Goal: Transaction & Acquisition: Book appointment/travel/reservation

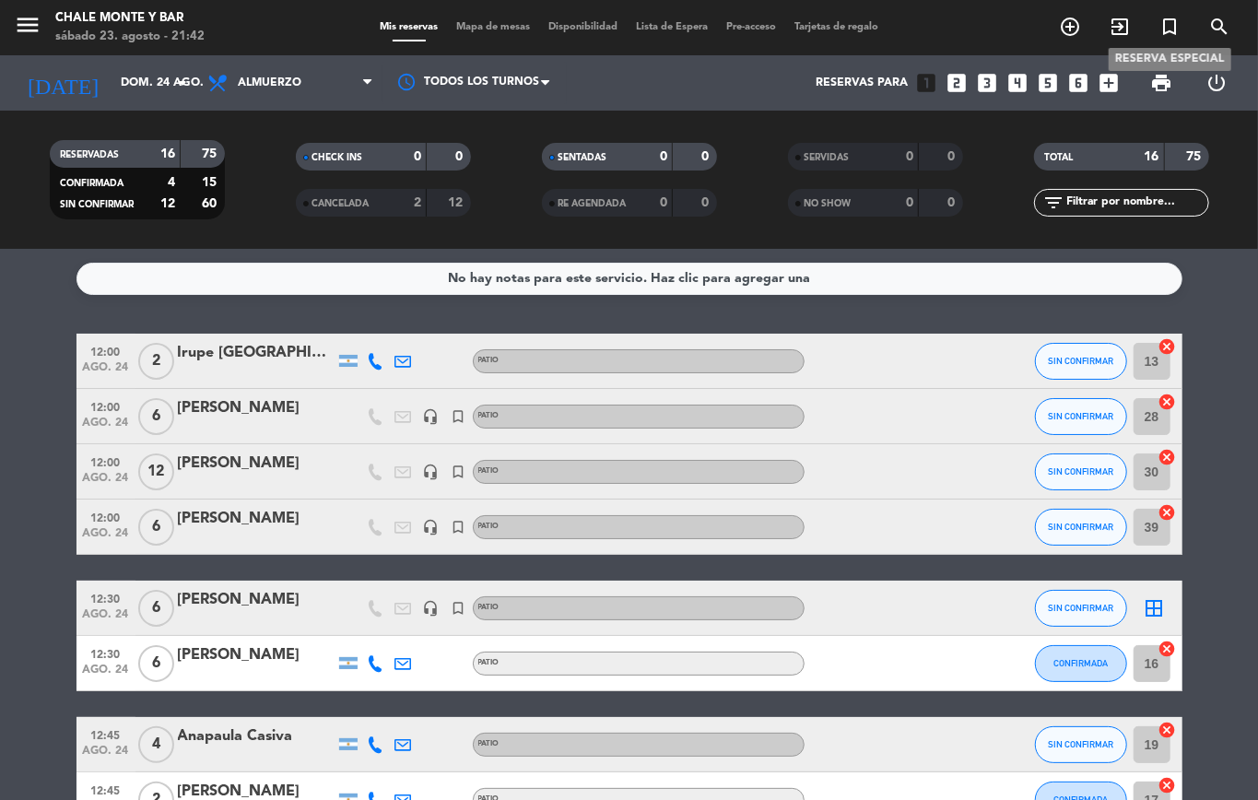
click at [1165, 23] on icon "turned_in_not" at bounding box center [1169, 27] width 22 height 22
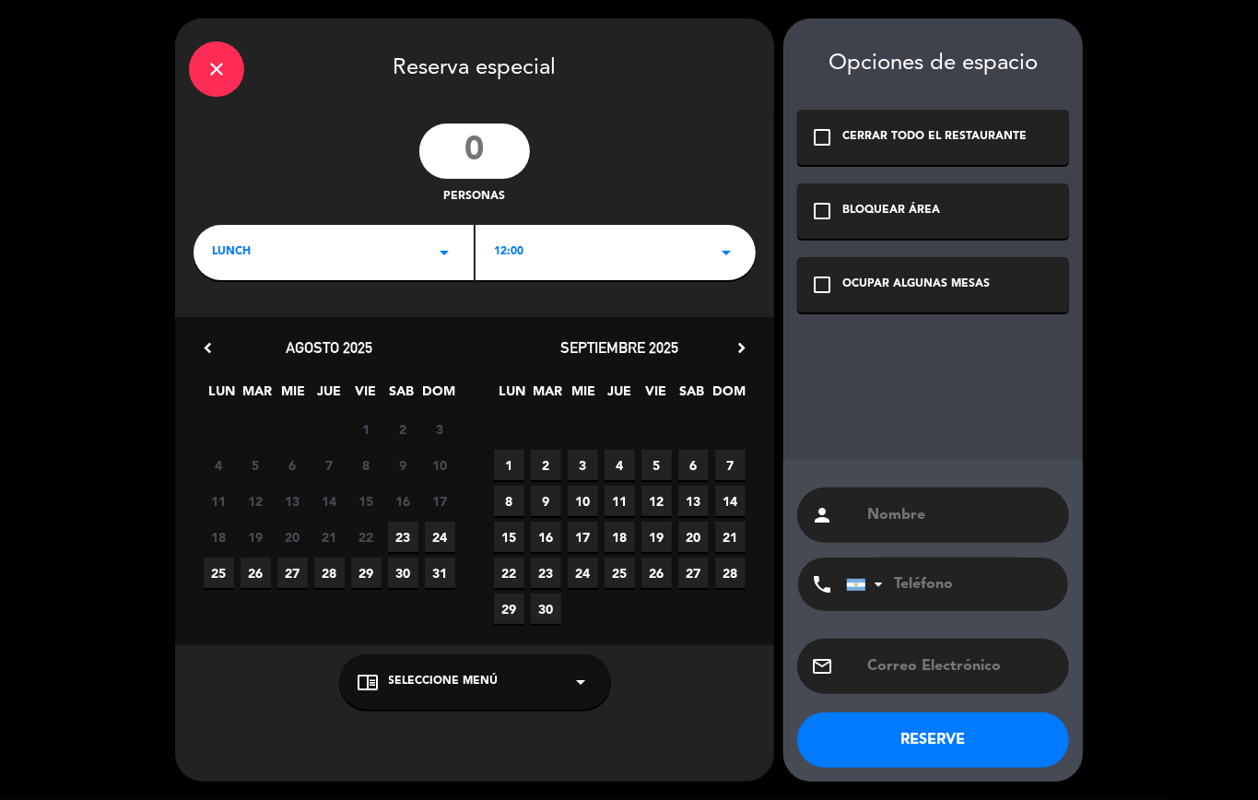
click at [486, 147] on input "number" at bounding box center [474, 150] width 111 height 55
type input "6"
click at [345, 245] on div "LUNCH arrow_drop_down" at bounding box center [333, 252] width 280 height 55
click at [240, 299] on div "Almuerzo" at bounding box center [333, 303] width 271 height 18
click at [444, 531] on span "24" at bounding box center [440, 536] width 30 height 30
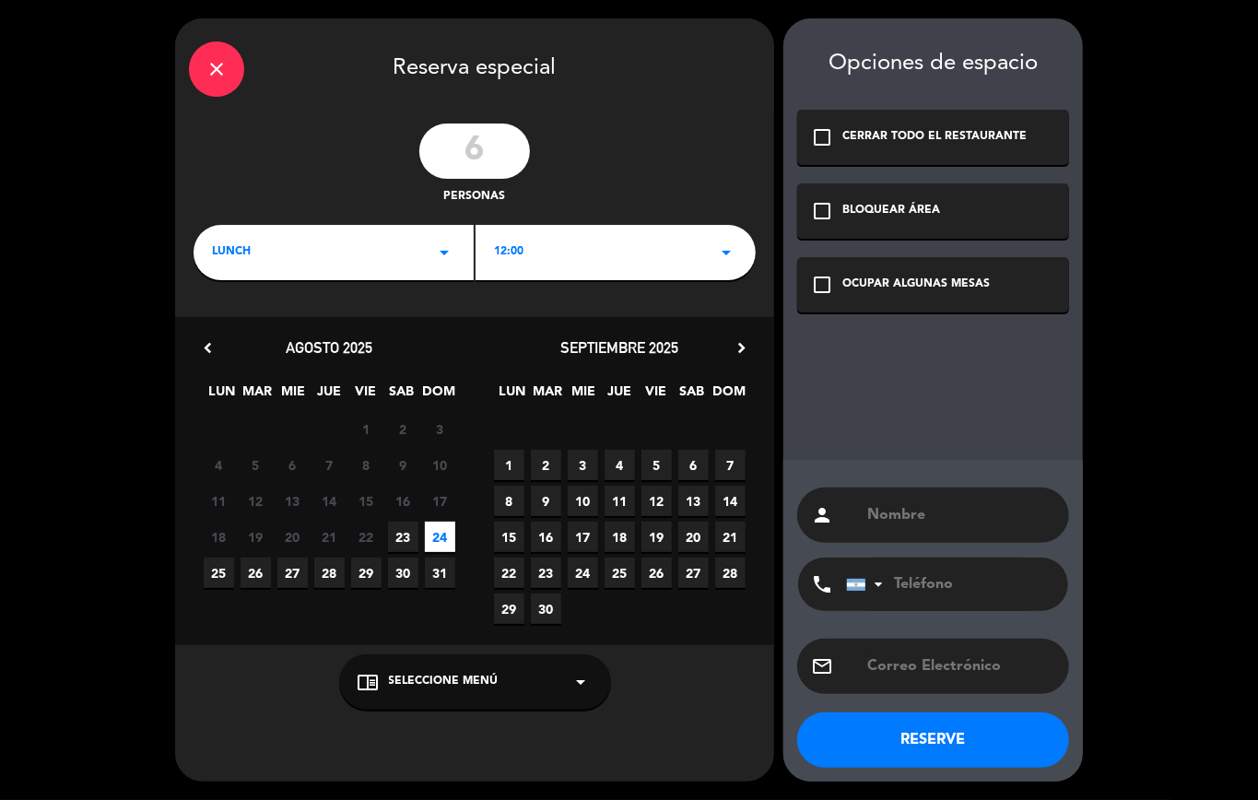
click at [396, 685] on span "Seleccione Menú" at bounding box center [444, 682] width 110 height 18
click at [372, 606] on div "SALON" at bounding box center [474, 609] width 235 height 18
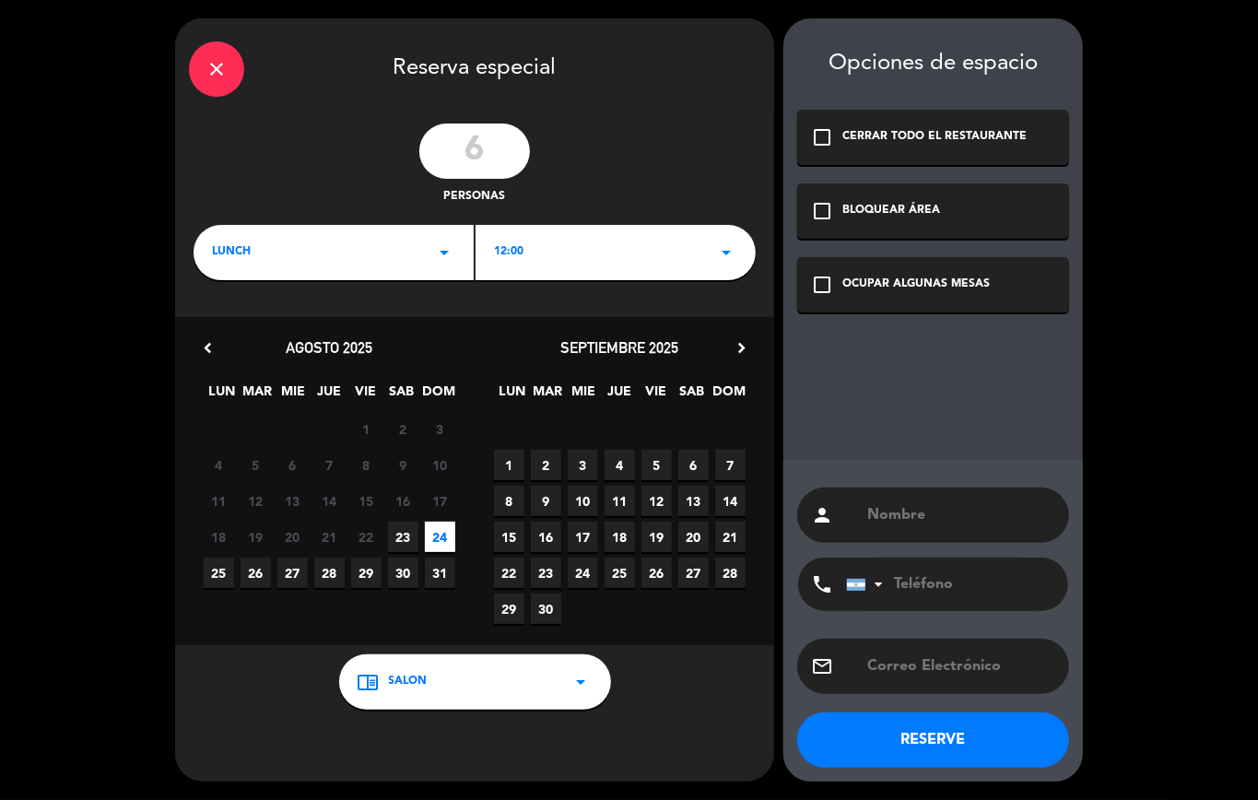
click at [827, 282] on icon "check_box_outline_blank" at bounding box center [822, 285] width 22 height 22
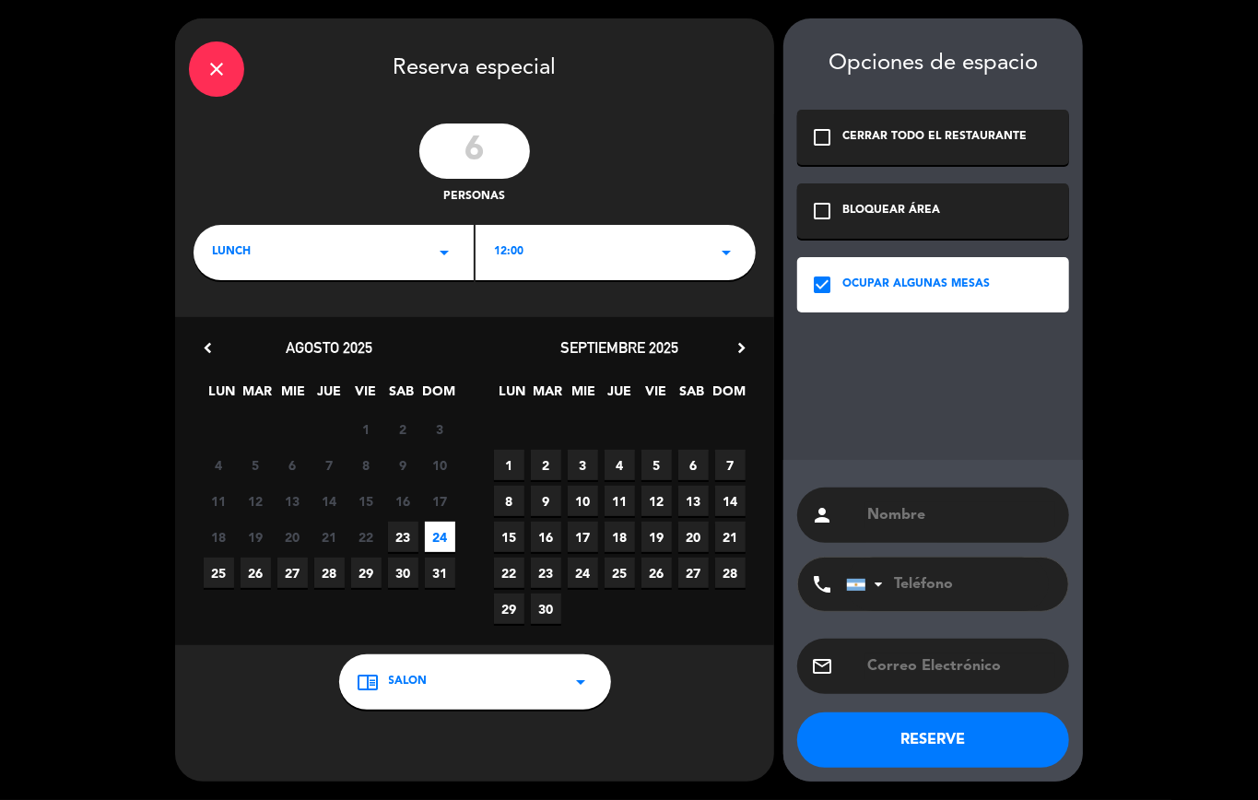
click at [897, 512] on input "text" at bounding box center [960, 515] width 190 height 26
paste input "[PERSON_NAME]"
type input "[PERSON_NAME]"
click at [929, 732] on button "RESERVE" at bounding box center [933, 739] width 272 height 55
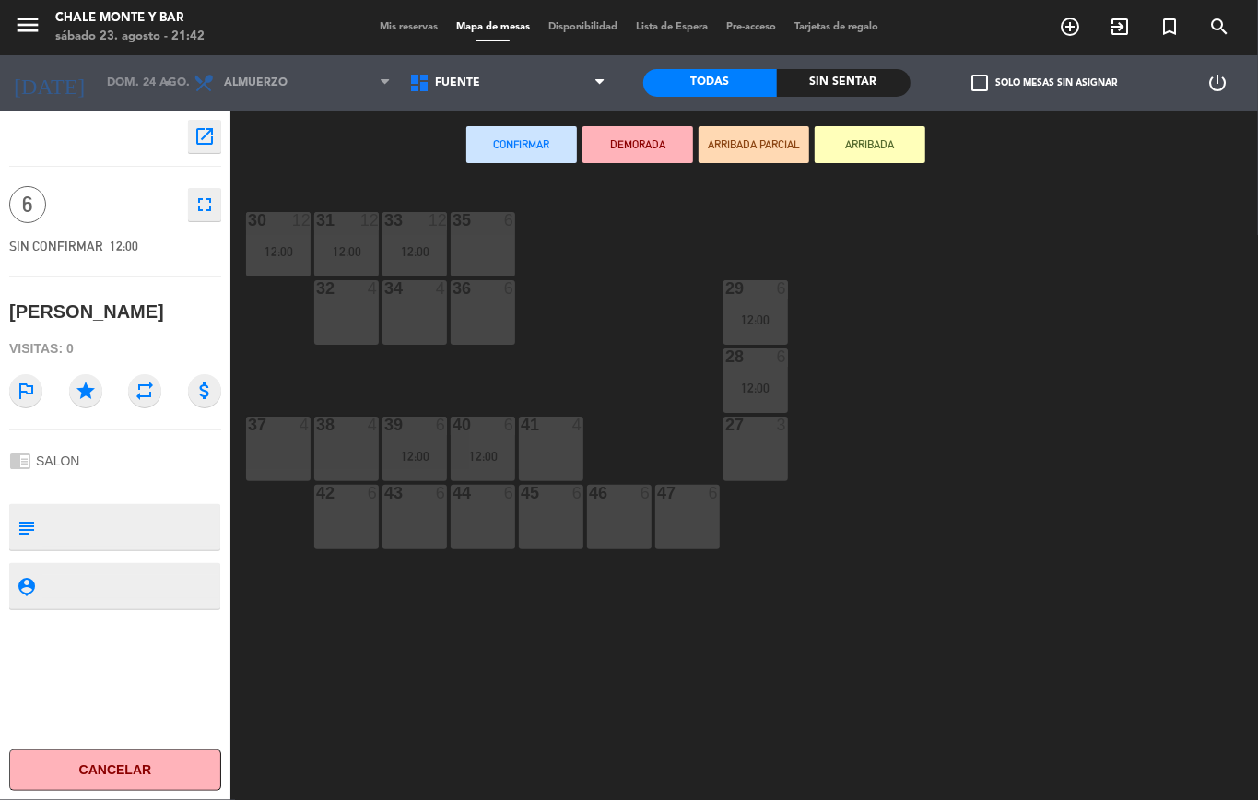
click at [297, 437] on div "37 4" at bounding box center [278, 448] width 64 height 64
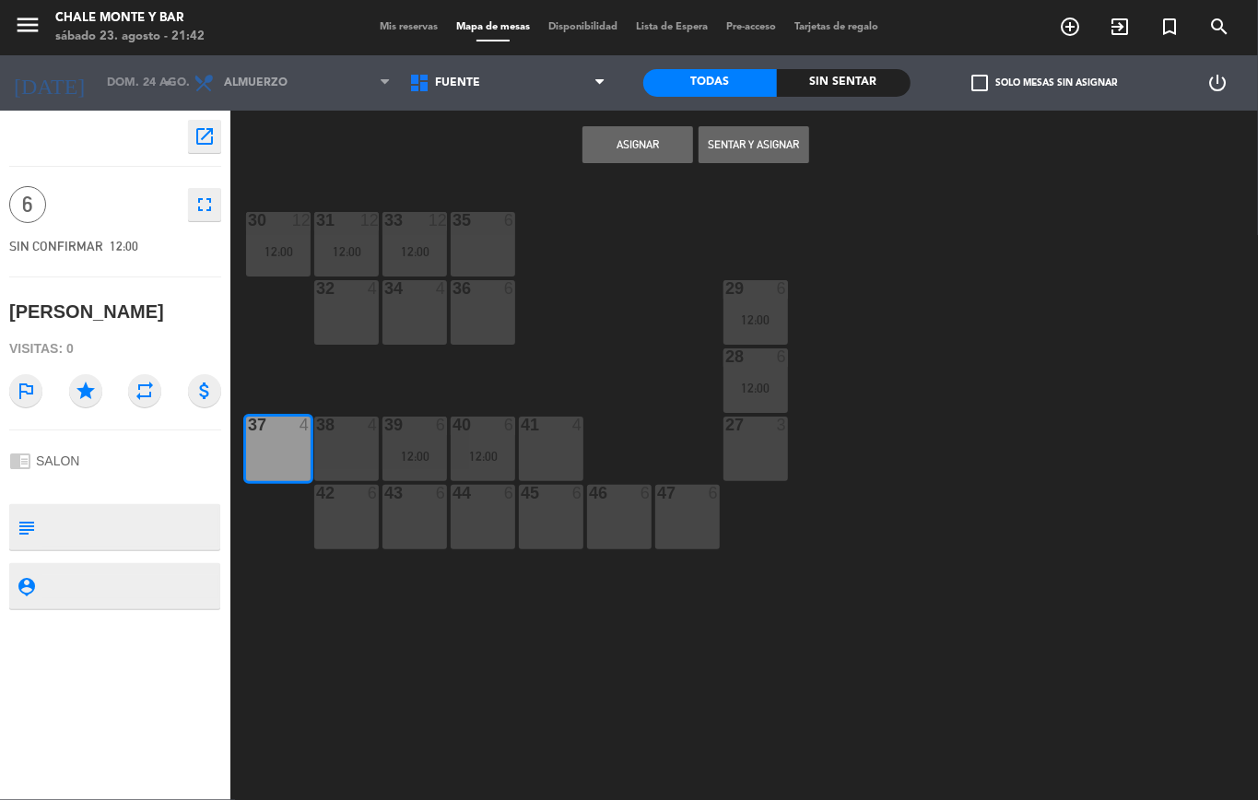
click at [325, 439] on div "38 4" at bounding box center [346, 448] width 64 height 64
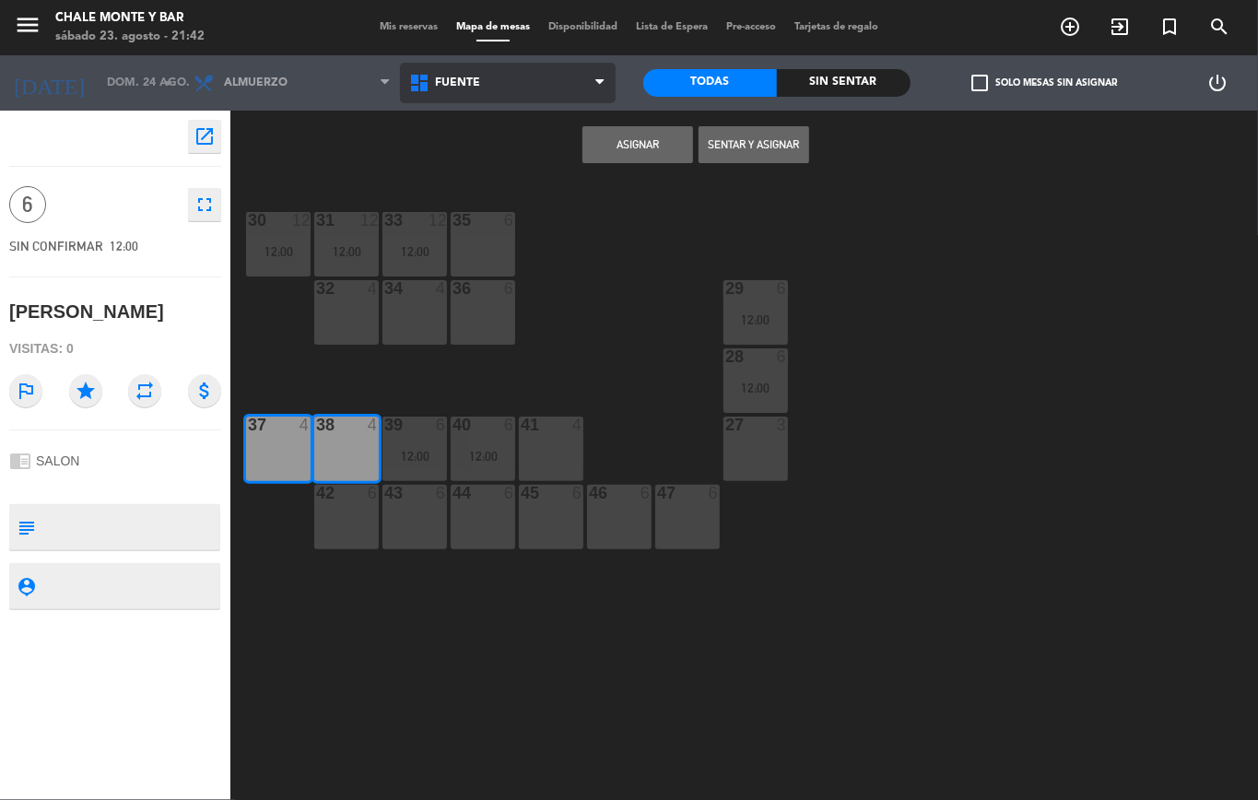
click at [528, 83] on span "FUENTE" at bounding box center [508, 83] width 216 height 41
click at [322, 437] on div "38 4" at bounding box center [346, 448] width 64 height 64
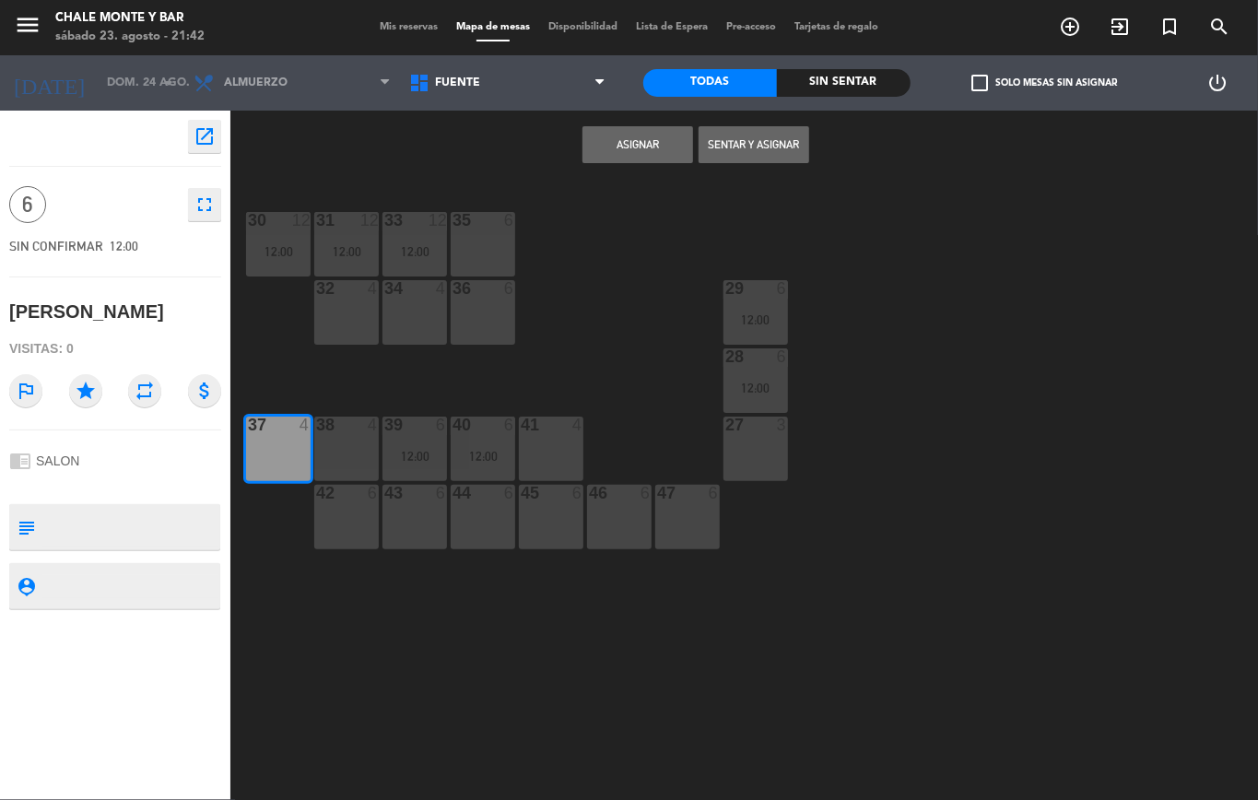
click at [277, 437] on div "37 4" at bounding box center [278, 448] width 64 height 64
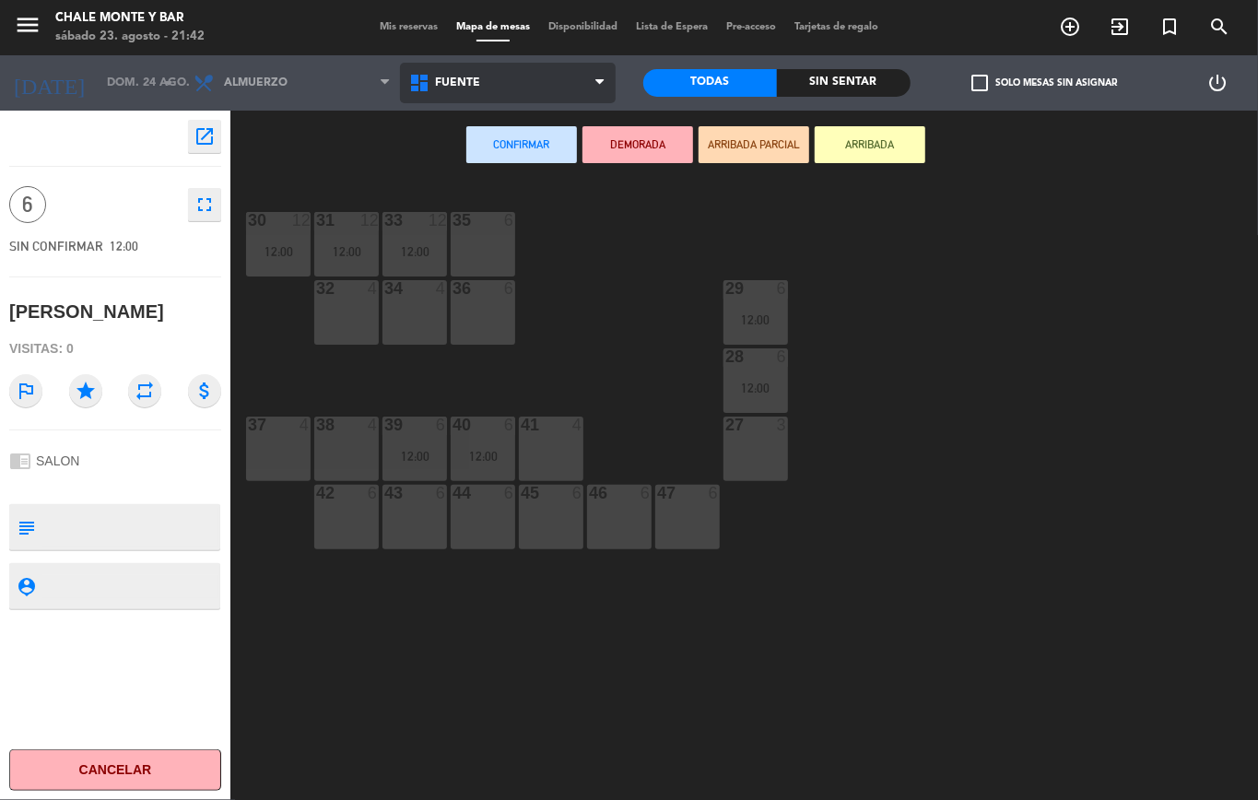
click at [498, 78] on span "FUENTE" at bounding box center [508, 83] width 216 height 41
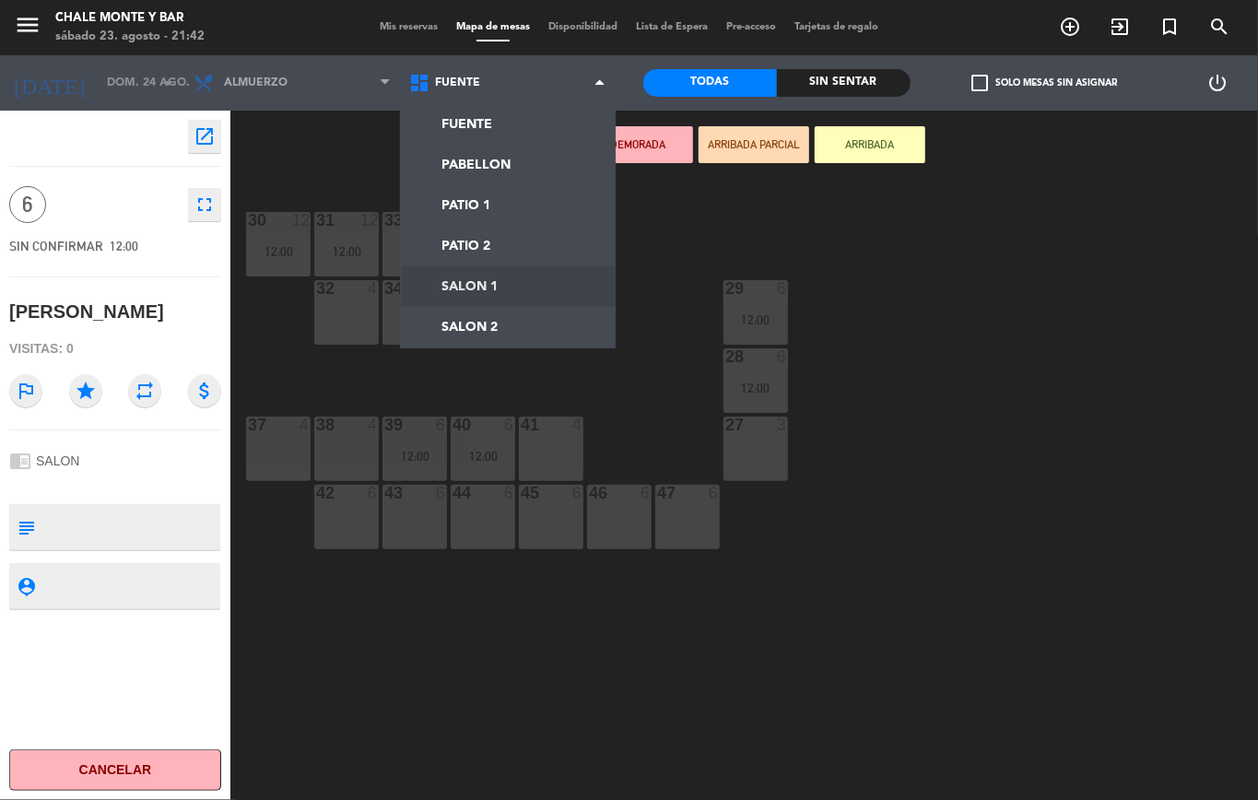
click at [476, 280] on ng-component "menu Chale [PERSON_NAME] 23. [PERSON_NAME] - 21:42 Mis reservas Mapa de mesas D…" at bounding box center [629, 400] width 1258 height 800
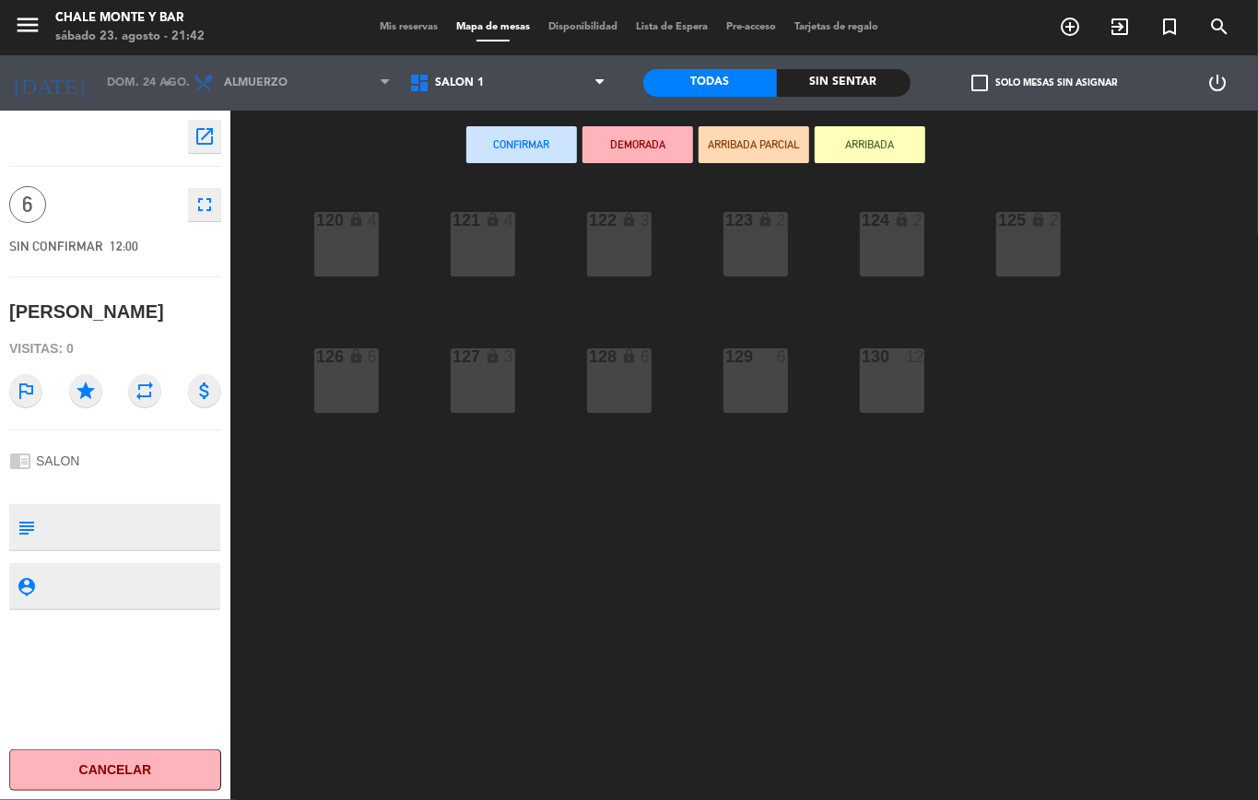
click at [343, 259] on div "120 lock 4" at bounding box center [346, 244] width 64 height 64
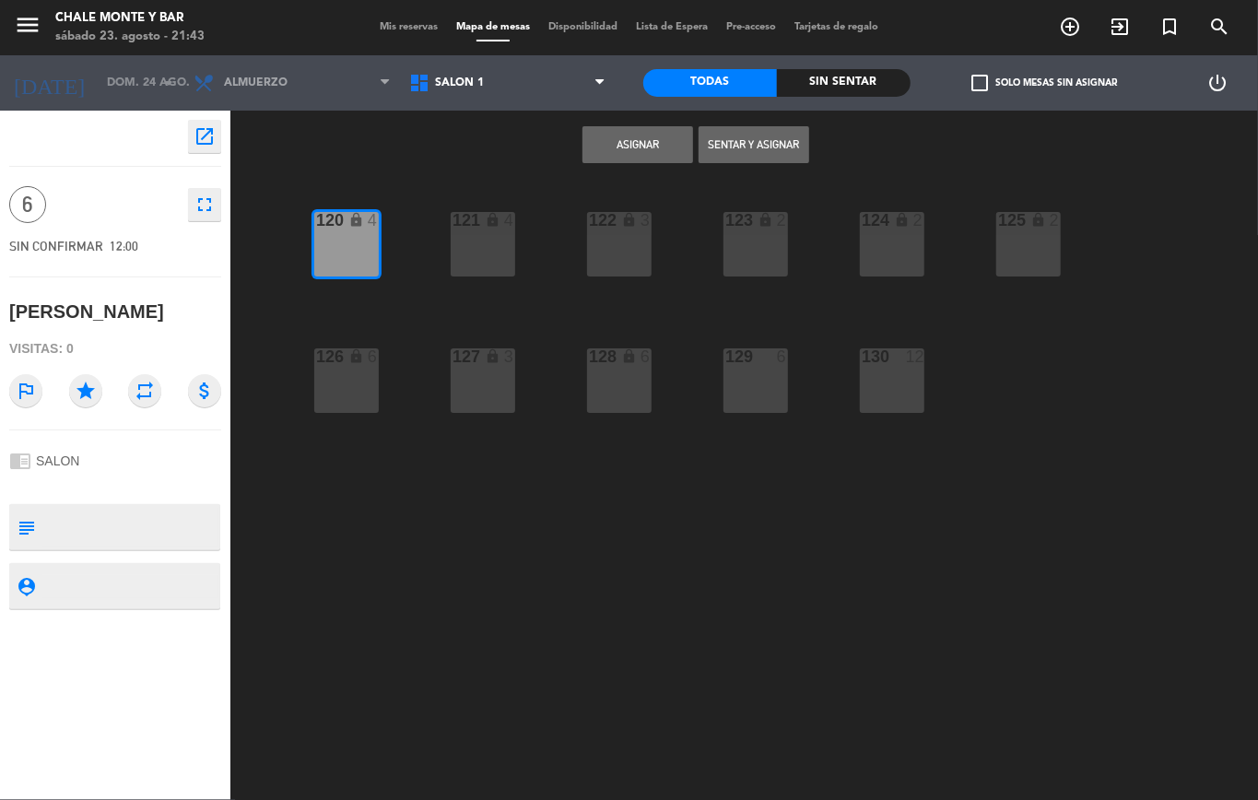
click at [354, 244] on div "120 lock 4" at bounding box center [346, 244] width 64 height 64
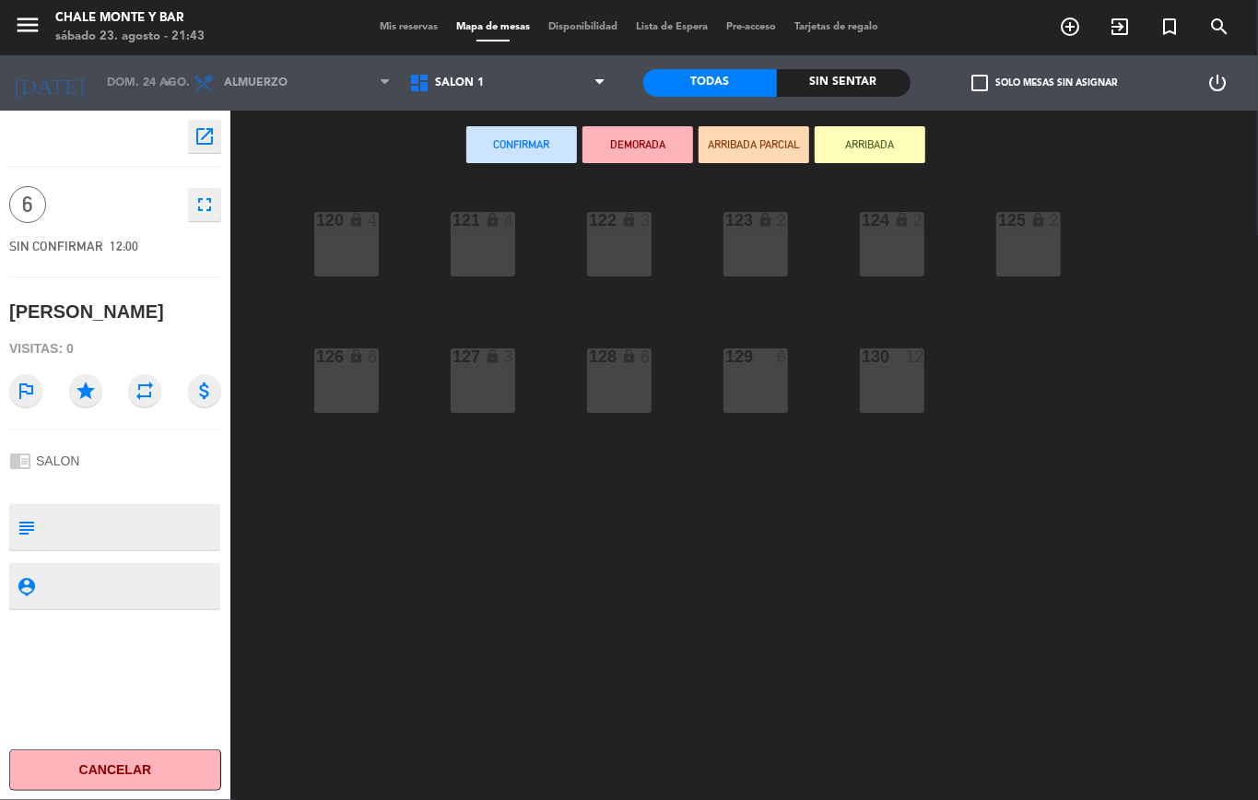
click at [369, 366] on div "126 lock 6" at bounding box center [346, 357] width 64 height 18
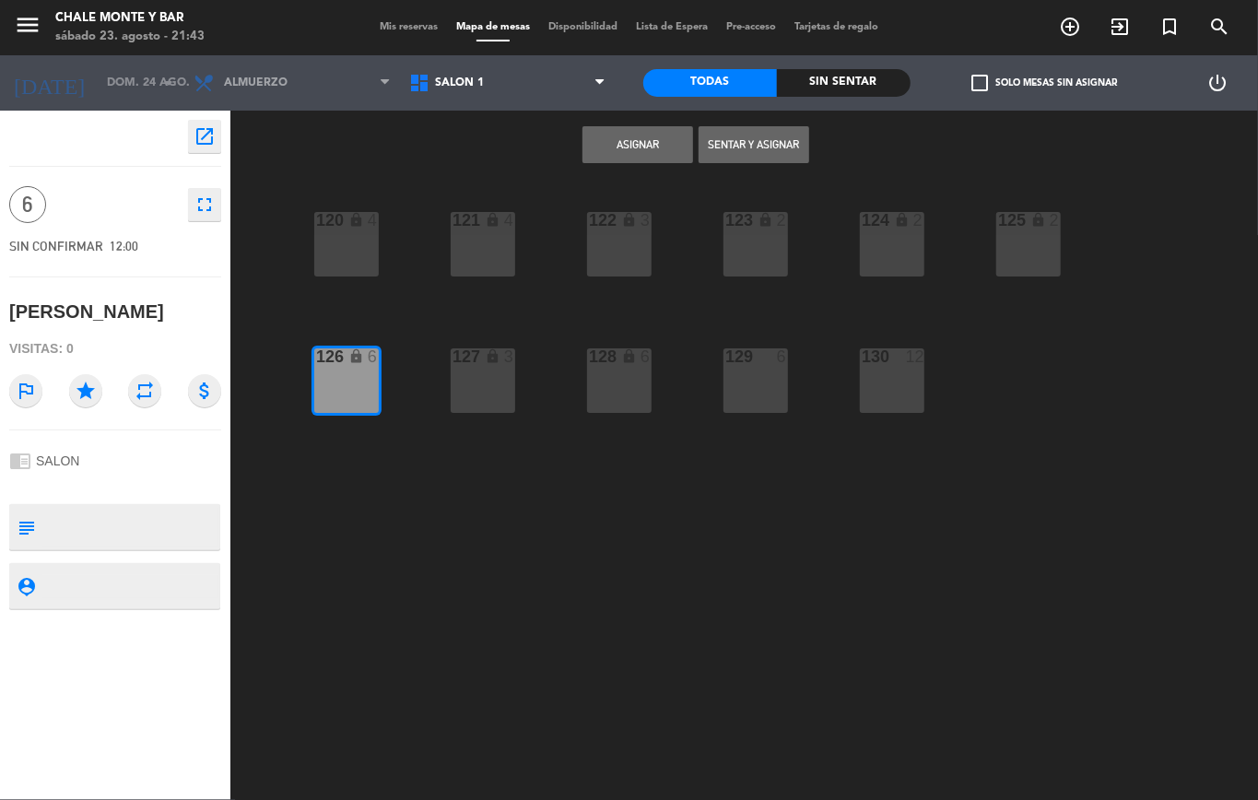
click at [630, 136] on button "Asignar" at bounding box center [637, 144] width 111 height 37
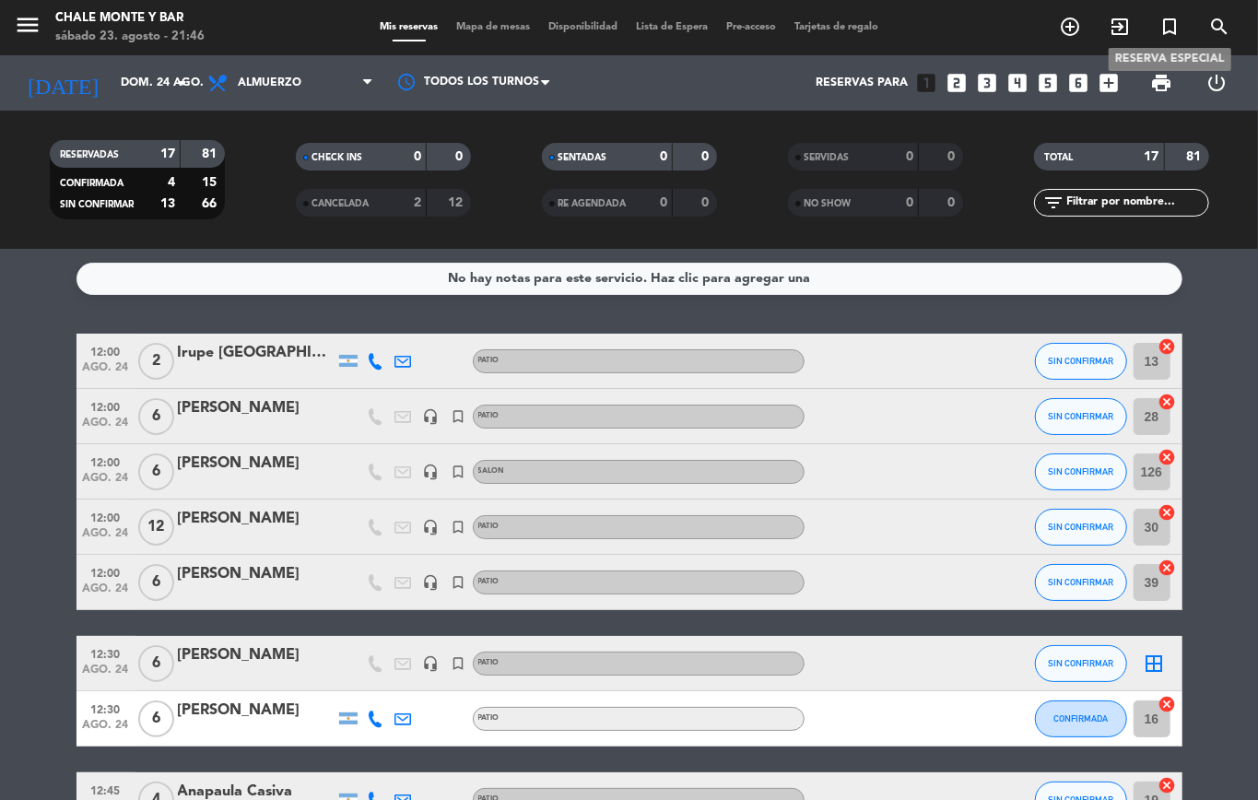
click at [1163, 23] on icon "turned_in_not" at bounding box center [1169, 27] width 22 height 22
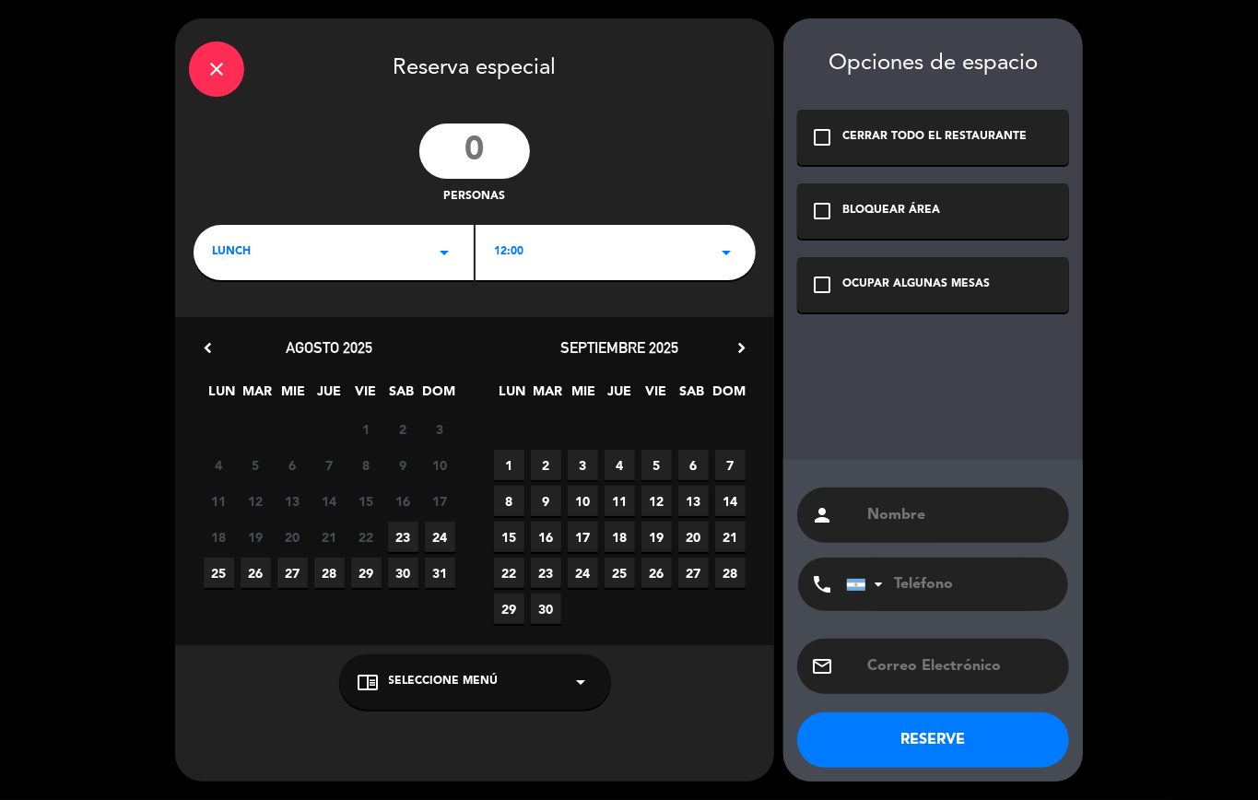
click at [486, 146] on input "number" at bounding box center [474, 150] width 111 height 55
type input "2"
click at [234, 256] on span "LUNCH" at bounding box center [231, 252] width 39 height 18
click at [232, 289] on div "Almuerzo Cena" at bounding box center [333, 304] width 280 height 105
click at [232, 299] on div "Almuerzo" at bounding box center [333, 303] width 271 height 18
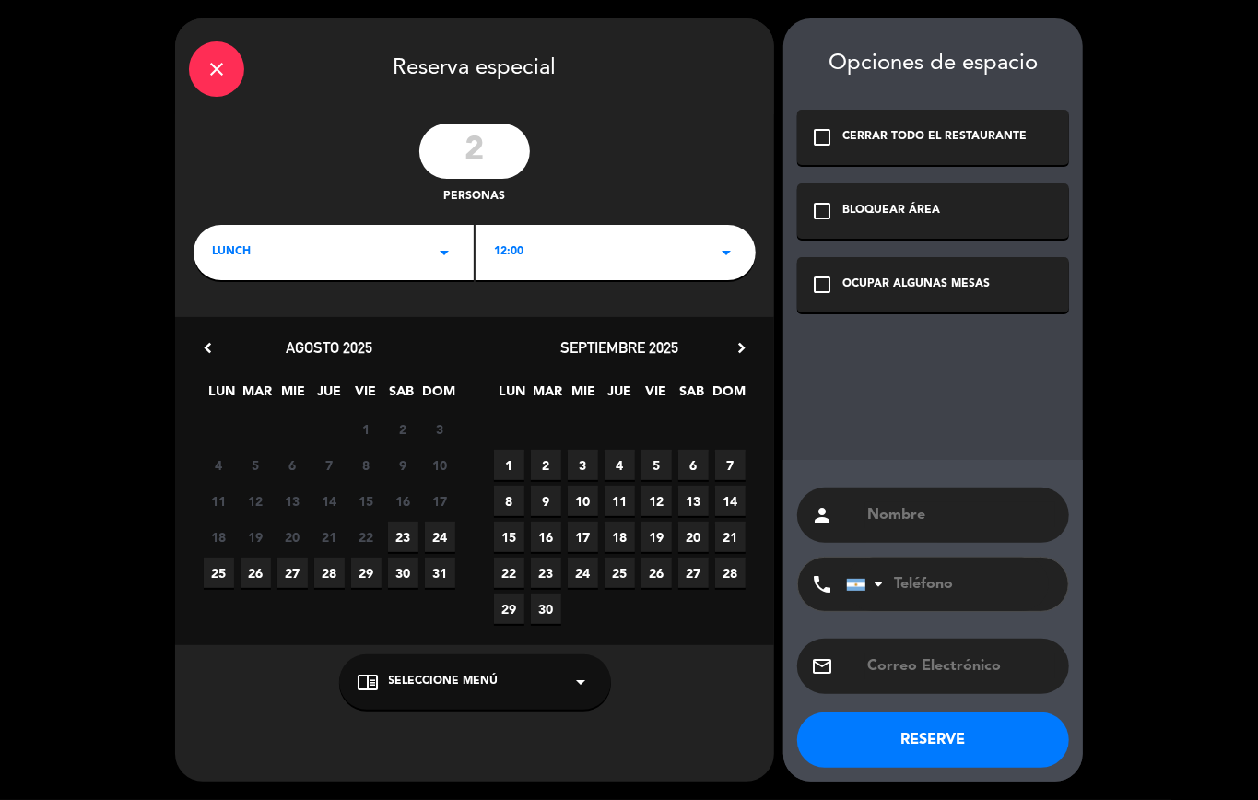
click at [446, 533] on span "24" at bounding box center [440, 536] width 30 height 30
click at [435, 672] on div "chrome_reader_mode Seleccione Menú arrow_drop_down" at bounding box center [475, 681] width 272 height 55
click at [380, 623] on div "SALON PATIO" at bounding box center [475, 627] width 272 height 110
click at [387, 623] on div "SALON PATIO" at bounding box center [475, 627] width 272 height 110
click at [385, 632] on div "PATIO" at bounding box center [474, 636] width 235 height 18
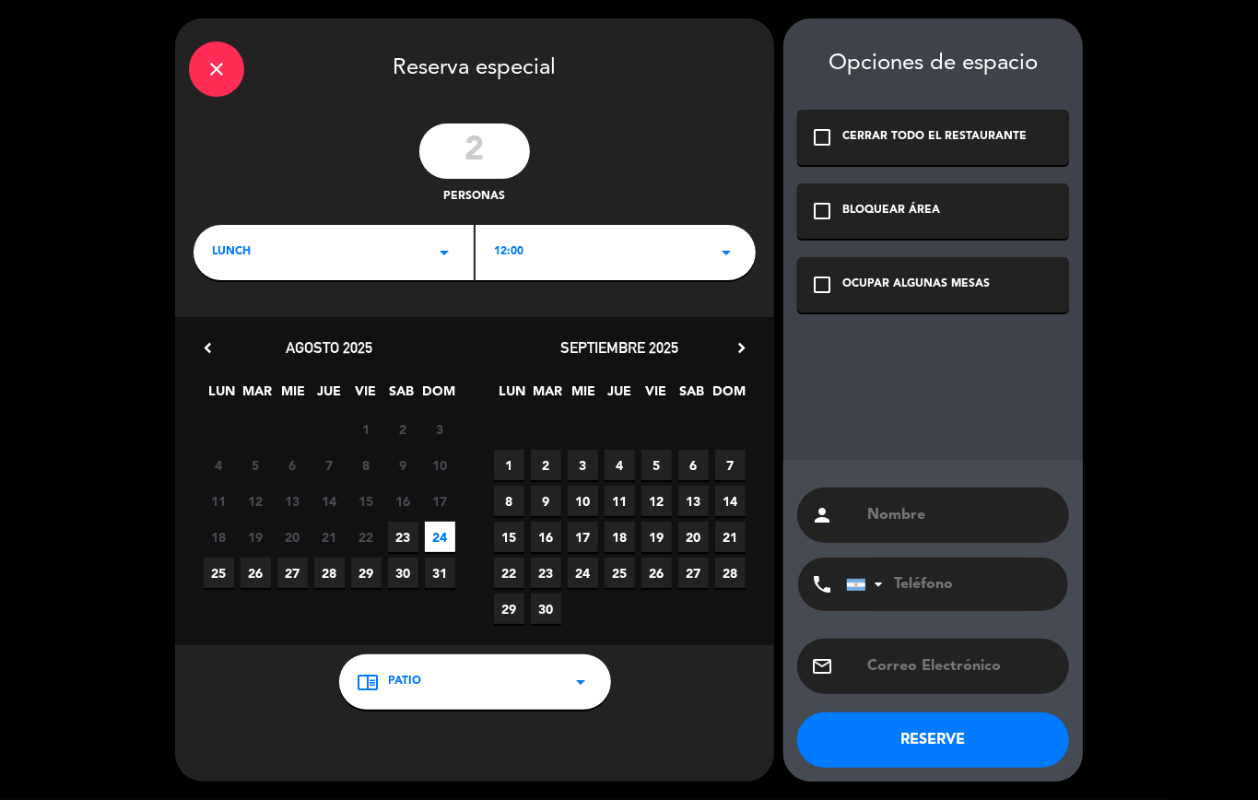
click at [814, 284] on icon "check_box_outline_blank" at bounding box center [822, 285] width 22 height 22
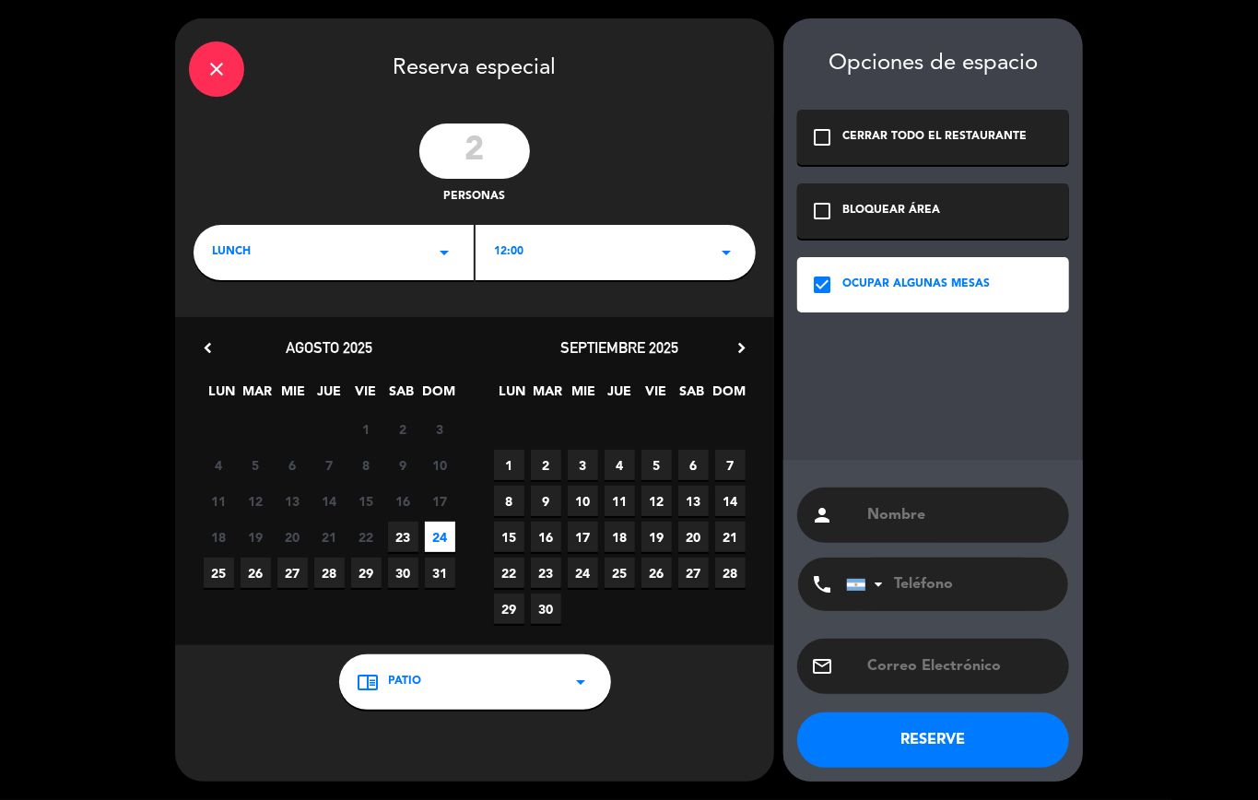
click at [883, 512] on input "text" at bounding box center [960, 515] width 190 height 26
type input "x"
type input "[PERSON_NAME] sonic"
click at [915, 591] on input "tel" at bounding box center [947, 583] width 203 height 53
click at [942, 734] on button "RESERVE" at bounding box center [933, 739] width 272 height 55
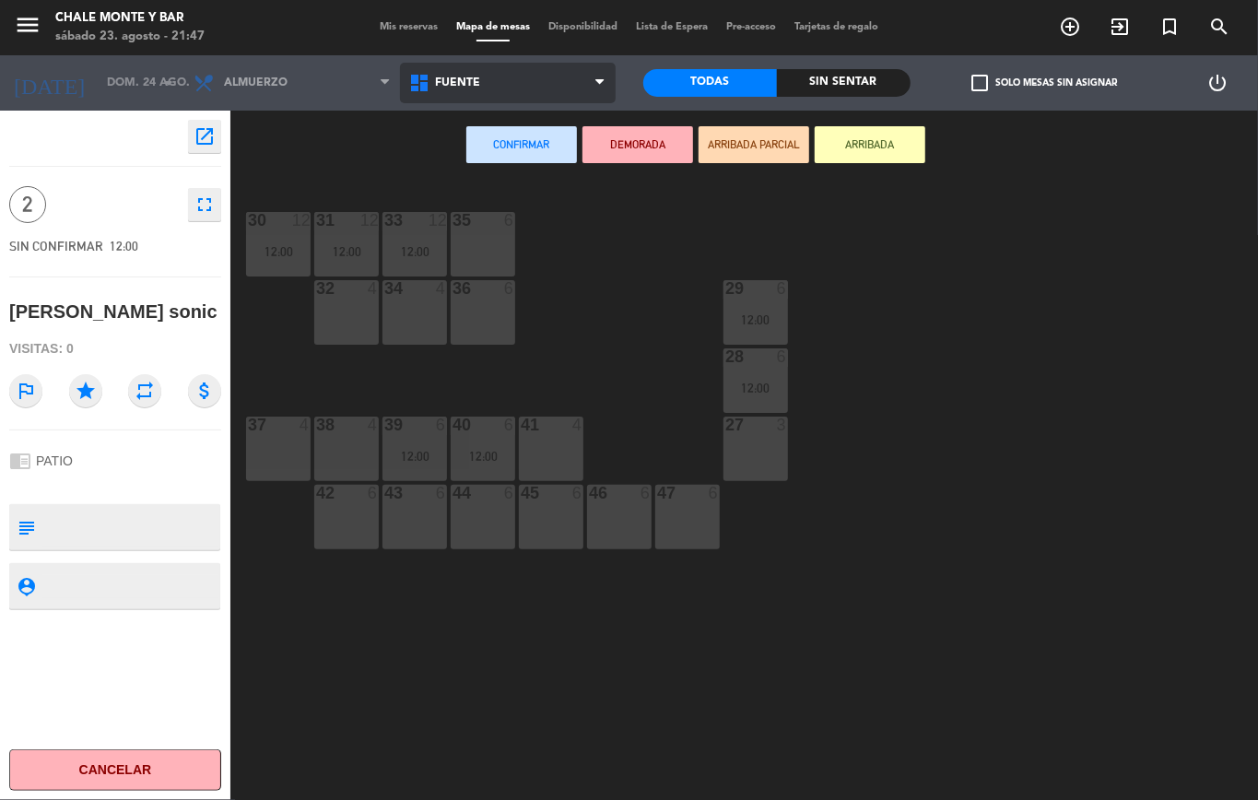
click at [490, 83] on span "FUENTE" at bounding box center [508, 83] width 216 height 41
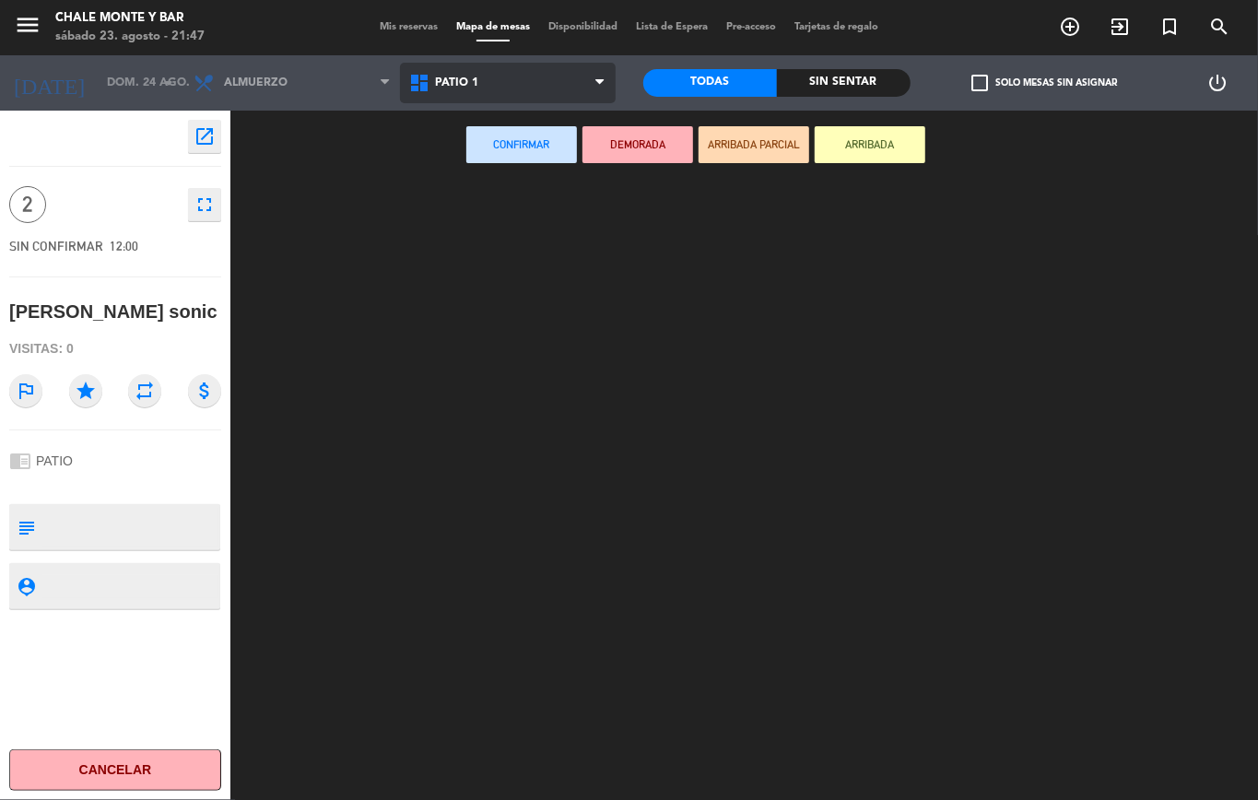
click at [459, 204] on ng-component "menu Chale [PERSON_NAME] 23. [PERSON_NAME] - 21:47 Mis reservas Mapa de mesas D…" at bounding box center [629, 400] width 1258 height 800
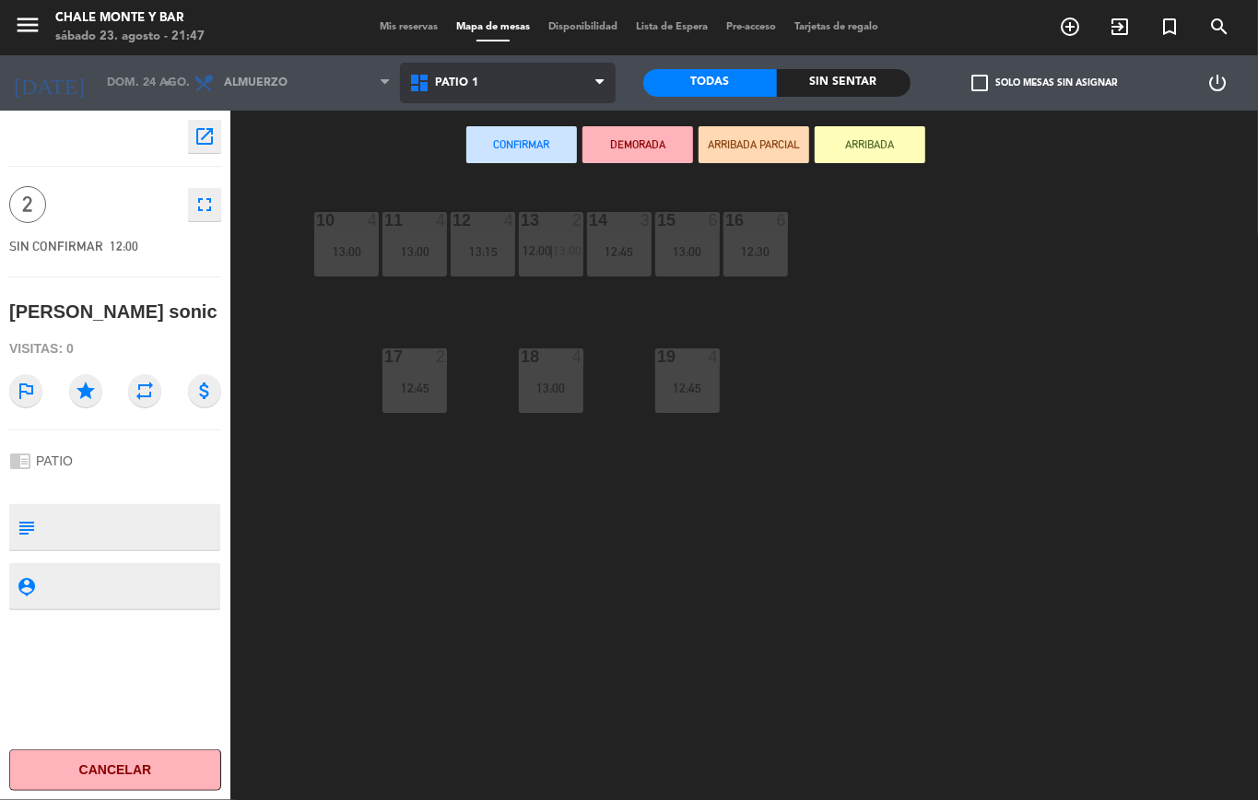
click at [477, 92] on span "PATIO 1" at bounding box center [508, 83] width 216 height 41
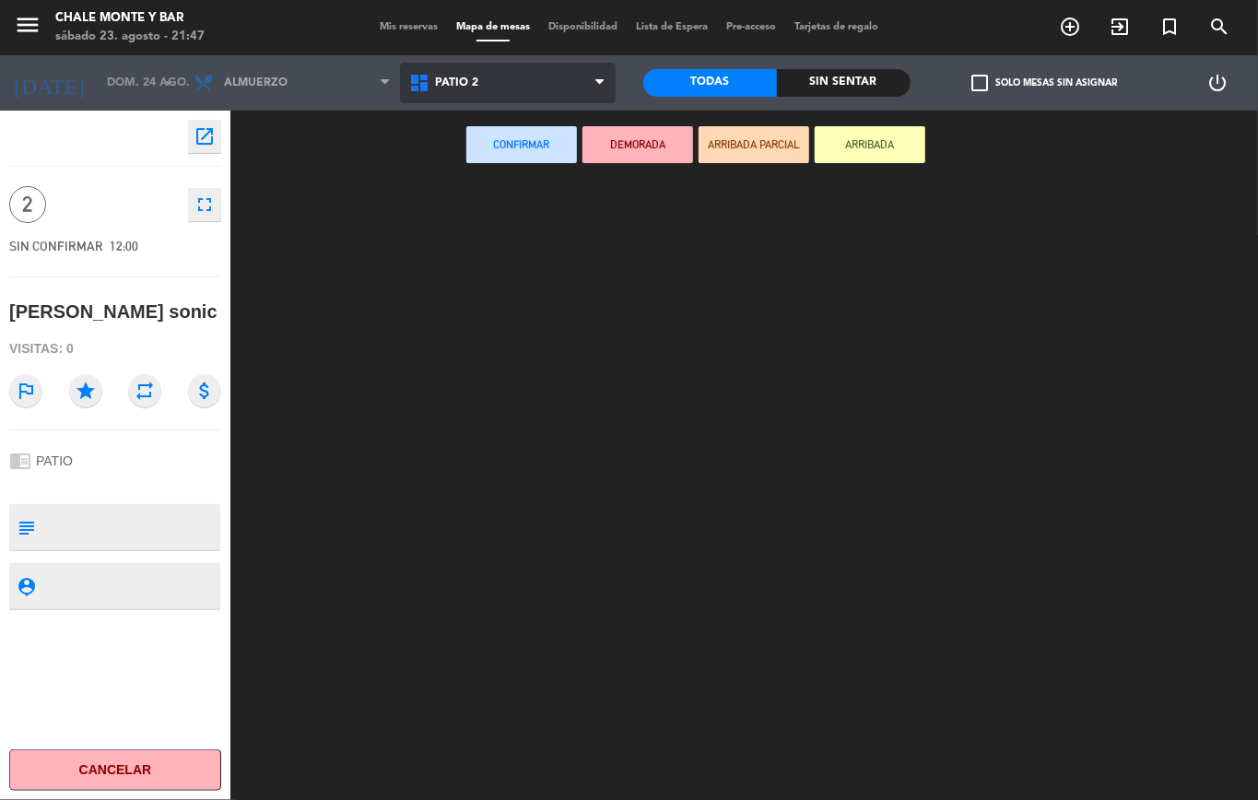
click at [494, 244] on ng-component "menu Chale [PERSON_NAME] 23. [PERSON_NAME] - 21:47 Mis reservas Mapa de mesas D…" at bounding box center [629, 400] width 1258 height 800
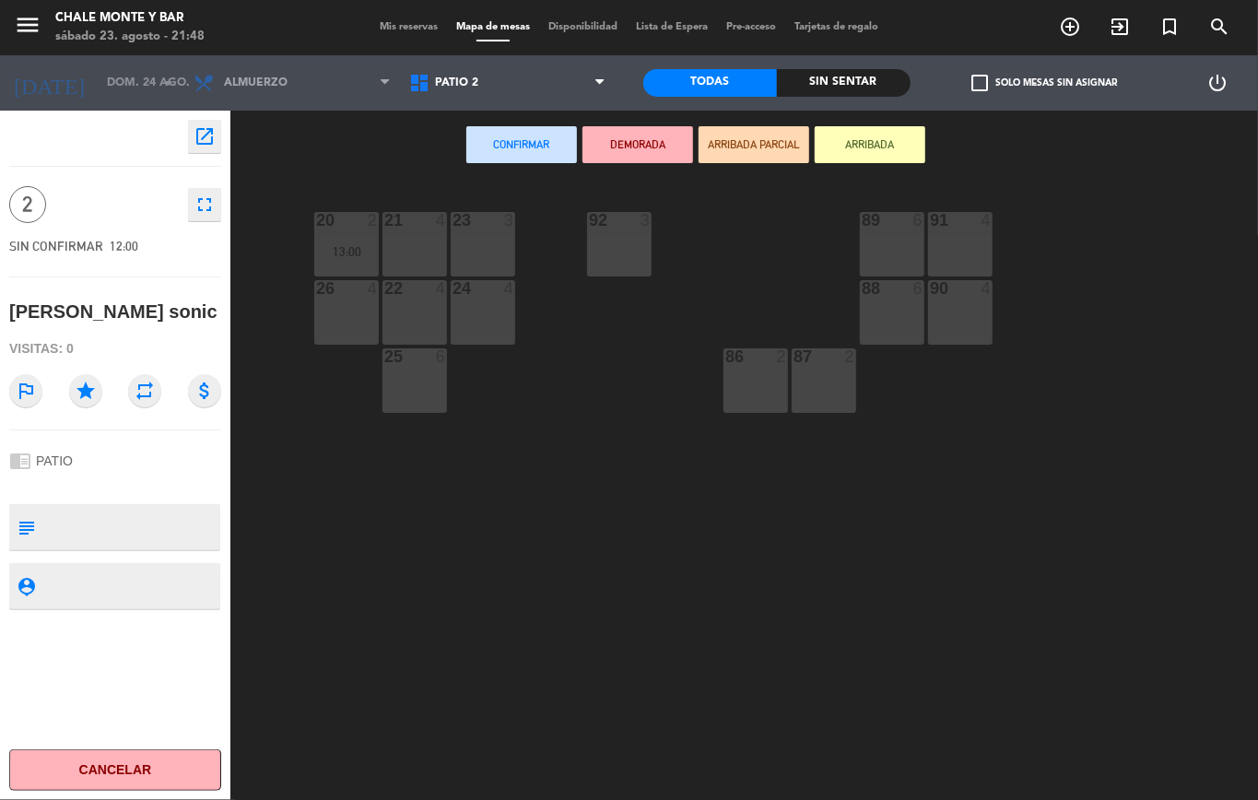
click at [732, 372] on div "86 2" at bounding box center [755, 380] width 64 height 64
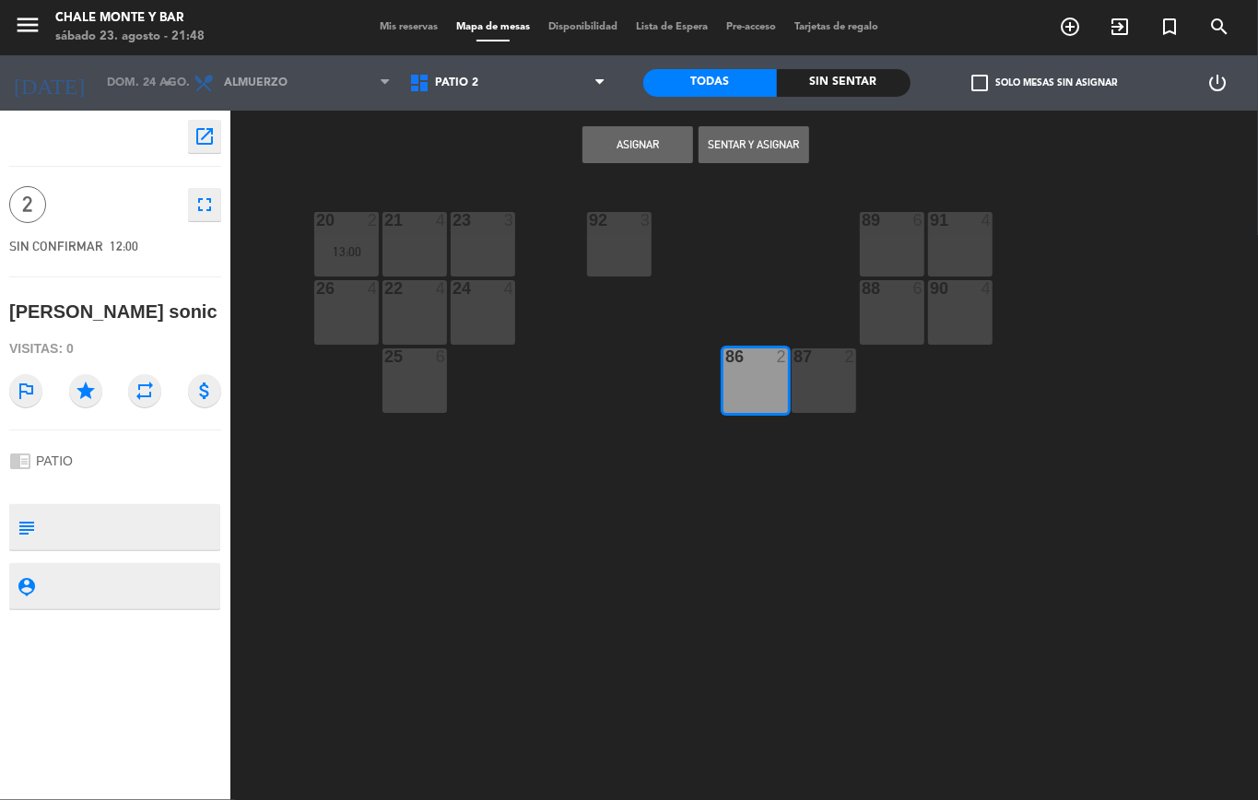
click at [621, 144] on button "Asignar" at bounding box center [637, 144] width 111 height 37
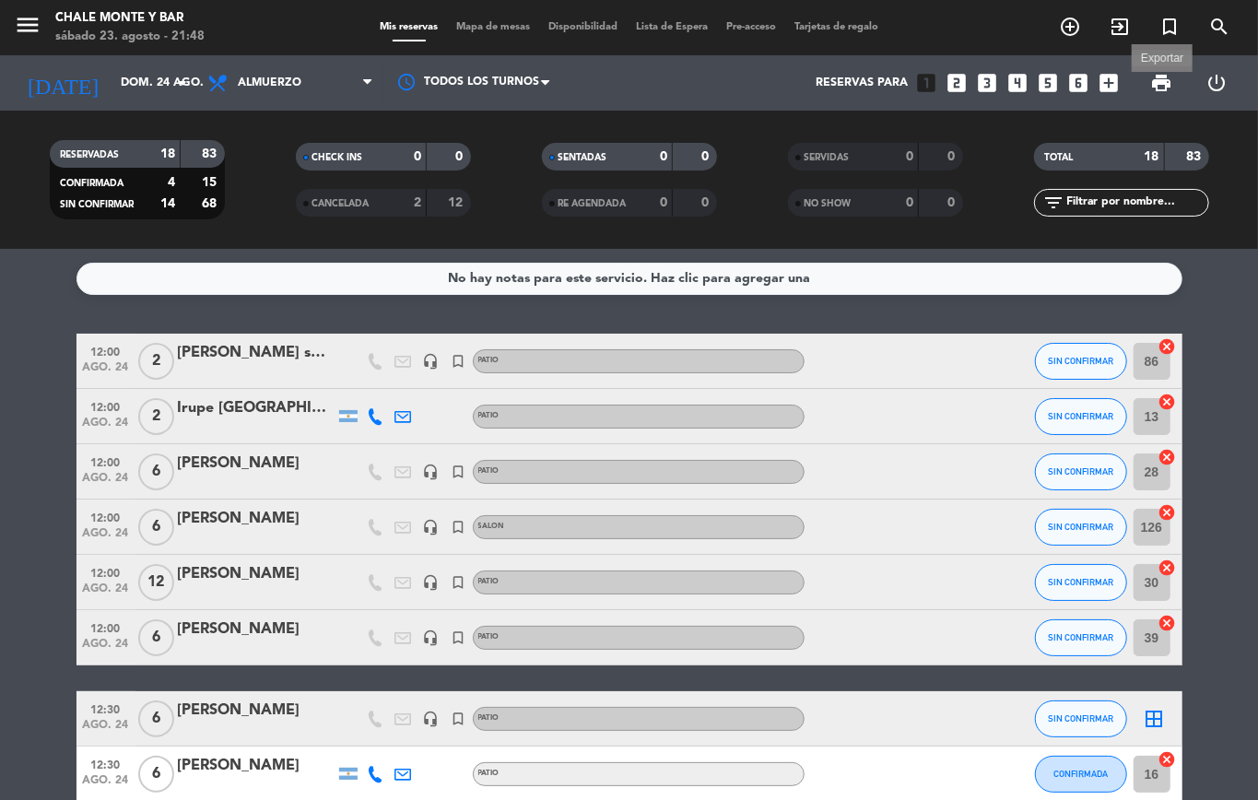
click at [1165, 86] on span "print" at bounding box center [1161, 83] width 22 height 22
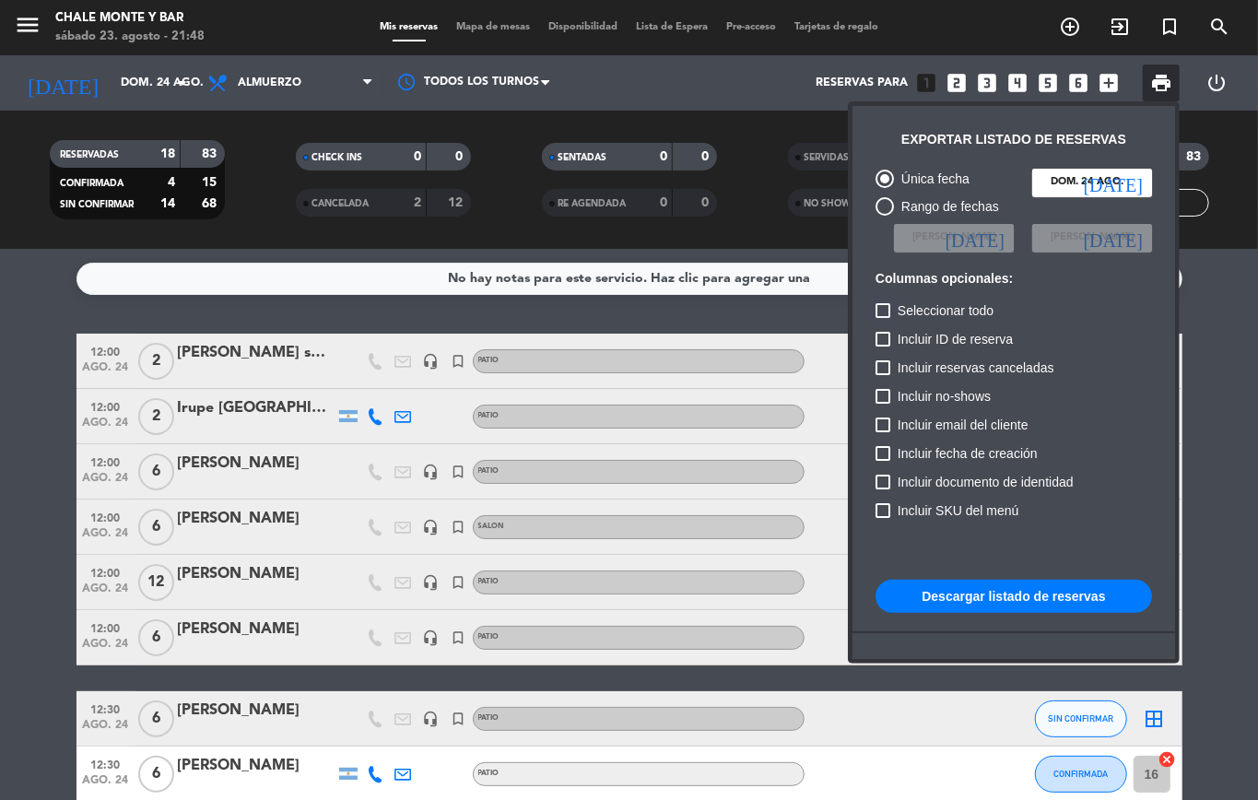
click at [883, 306] on div at bounding box center [882, 310] width 15 height 15
click at [883, 318] on input "Seleccionar todo" at bounding box center [882, 318] width 1 height 1
checkbox input "true"
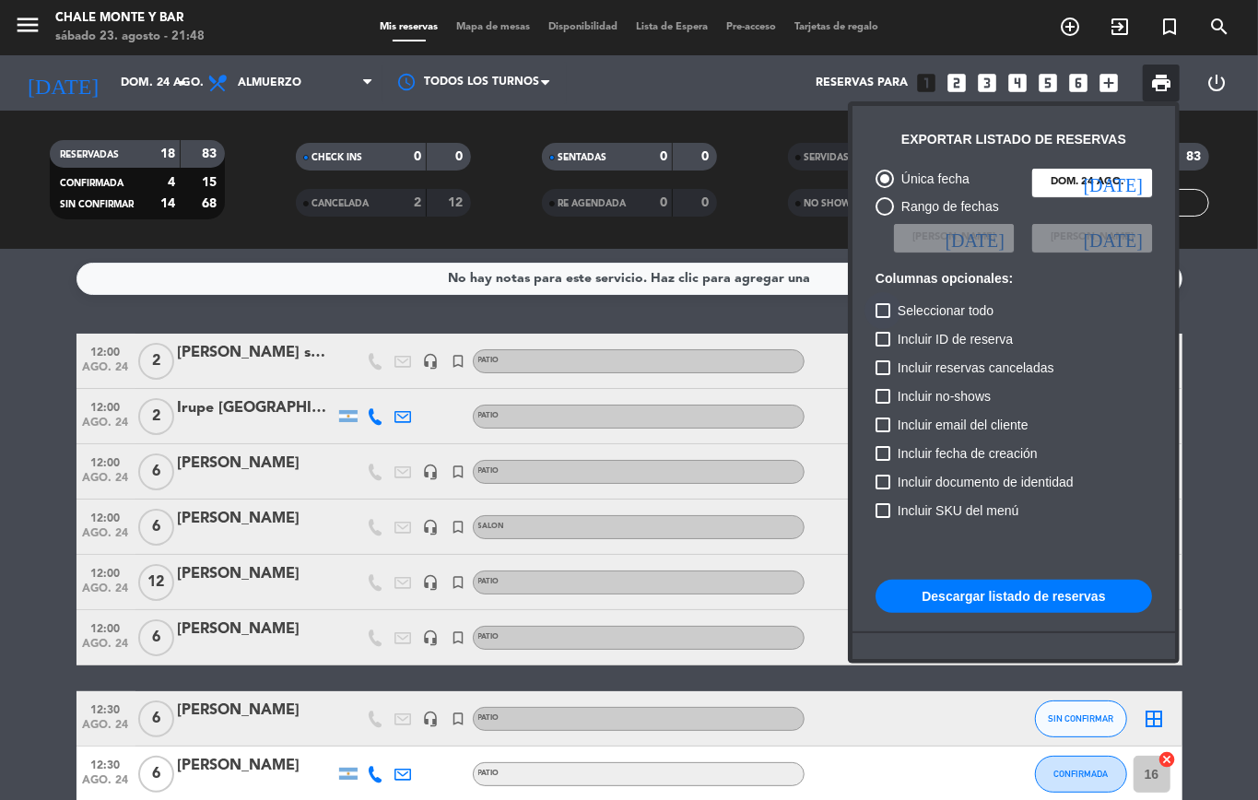
checkbox input "true"
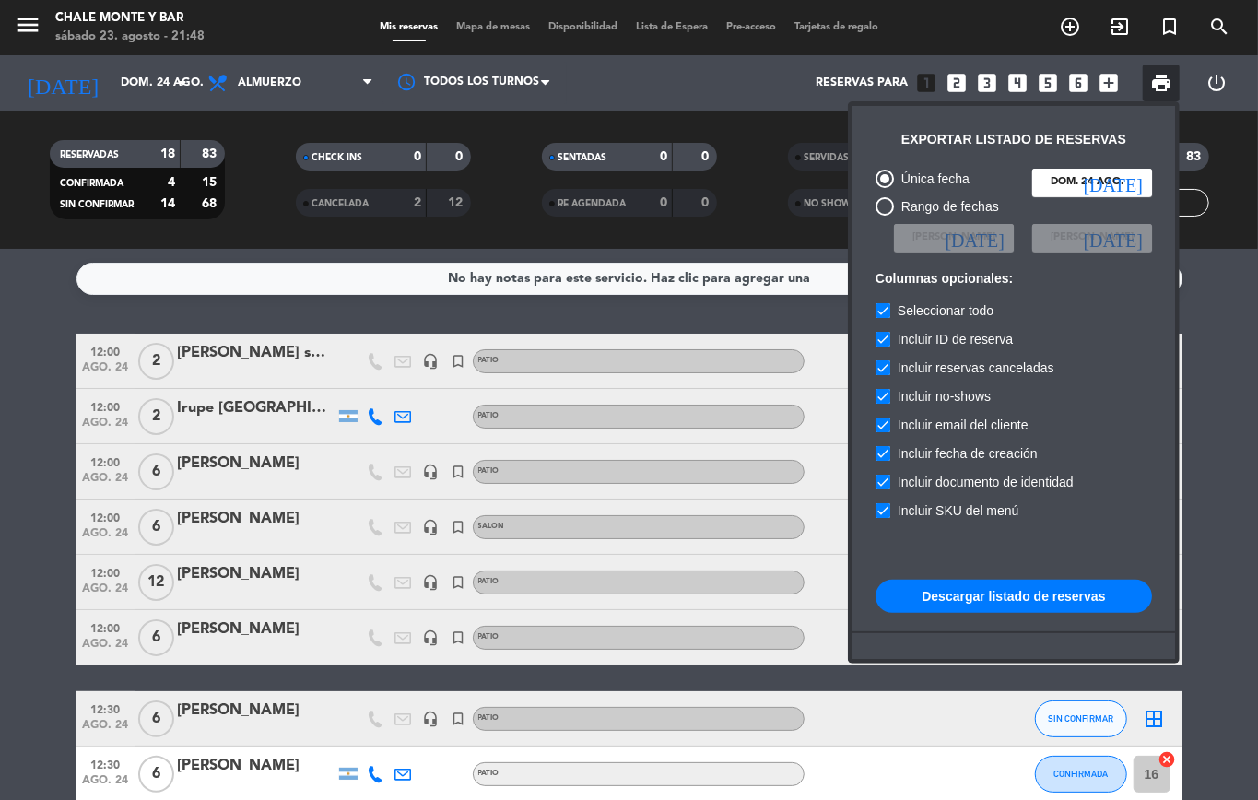
click at [1008, 598] on button "Descargar listado de reservas" at bounding box center [1013, 596] width 276 height 33
click at [1216, 299] on div at bounding box center [629, 400] width 1258 height 800
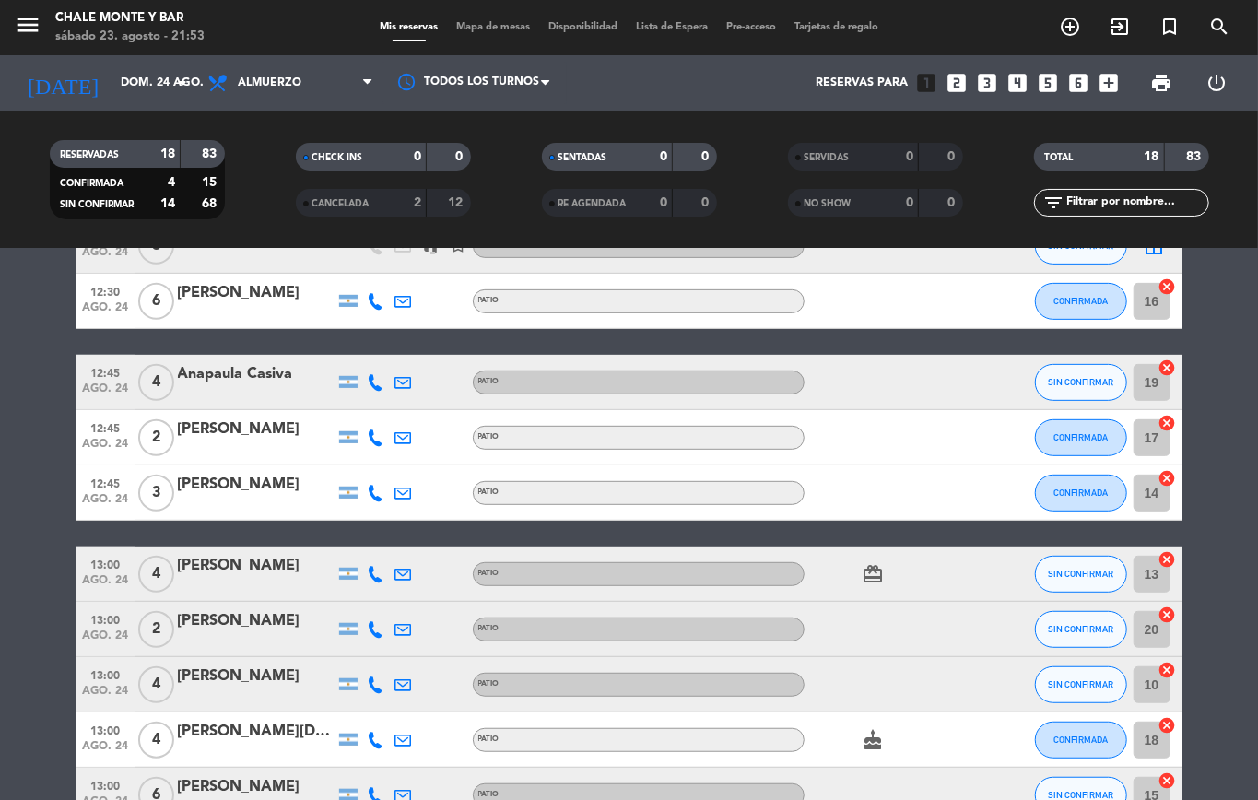
scroll to position [723, 0]
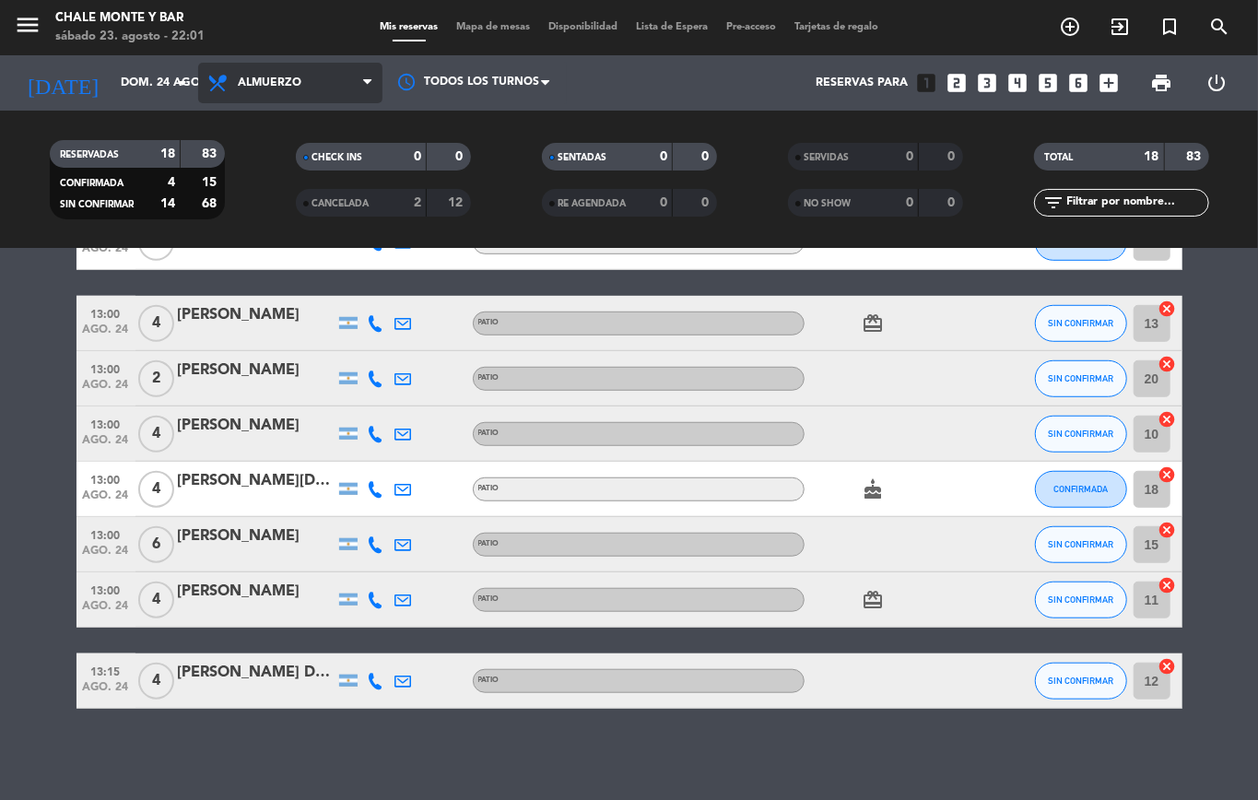
click at [287, 71] on span "Almuerzo" at bounding box center [290, 83] width 184 height 41
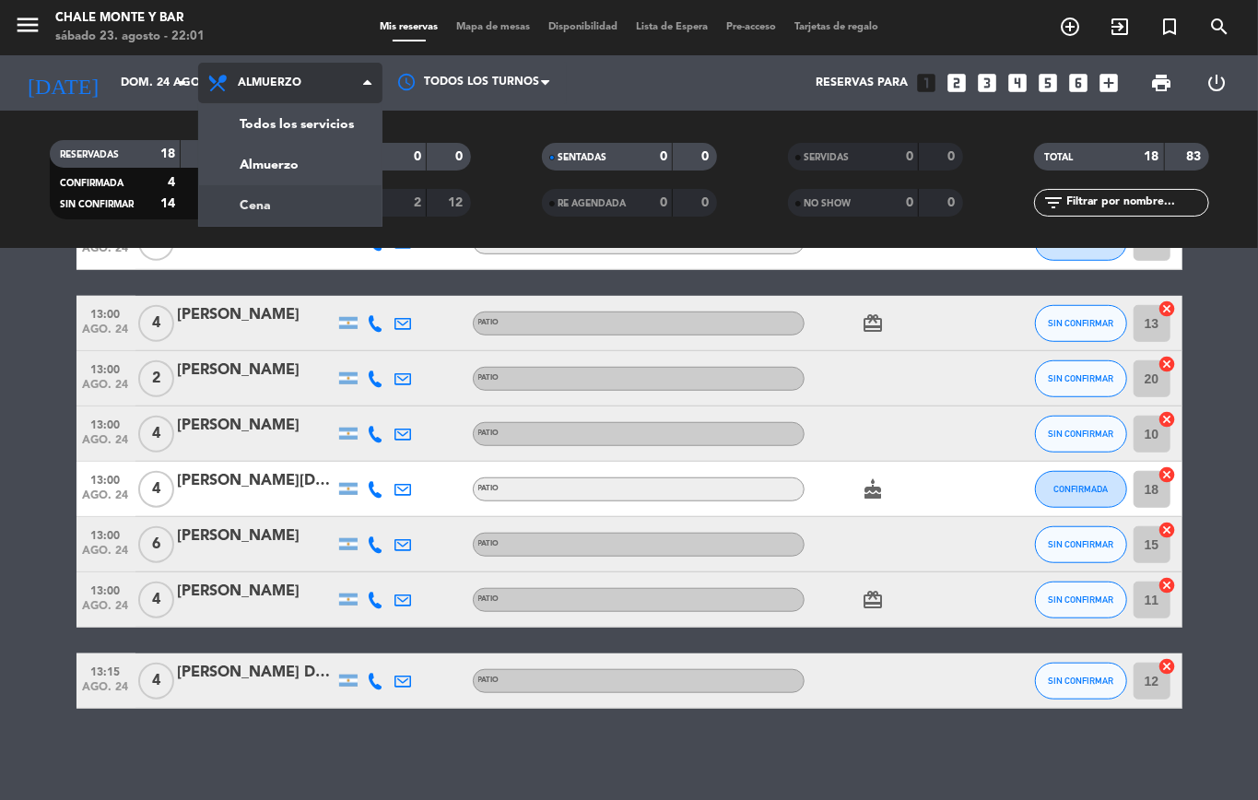
click at [271, 197] on div "menu Chale [PERSON_NAME] 23. [PERSON_NAME] - 22:01 Mis reservas Mapa de mesas D…" at bounding box center [629, 124] width 1258 height 249
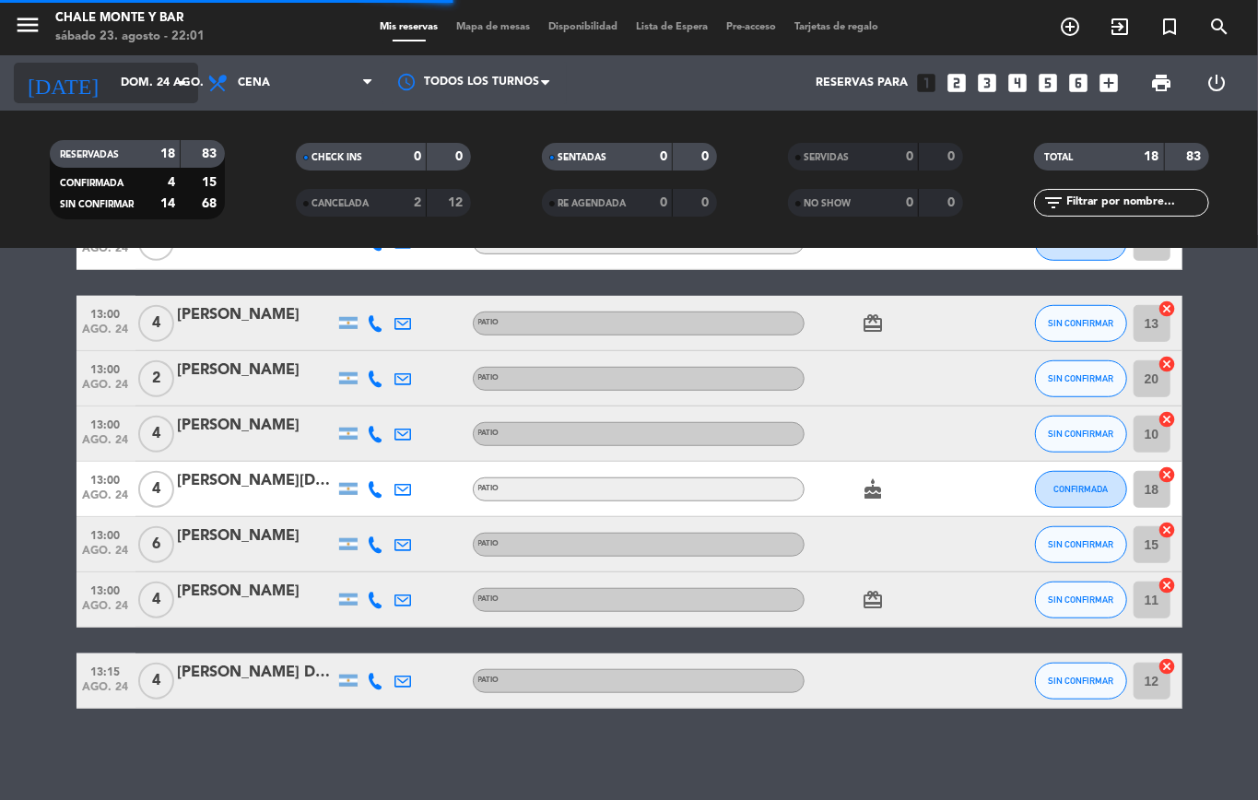
click at [142, 82] on input "dom. 24 ago." at bounding box center [189, 82] width 156 height 31
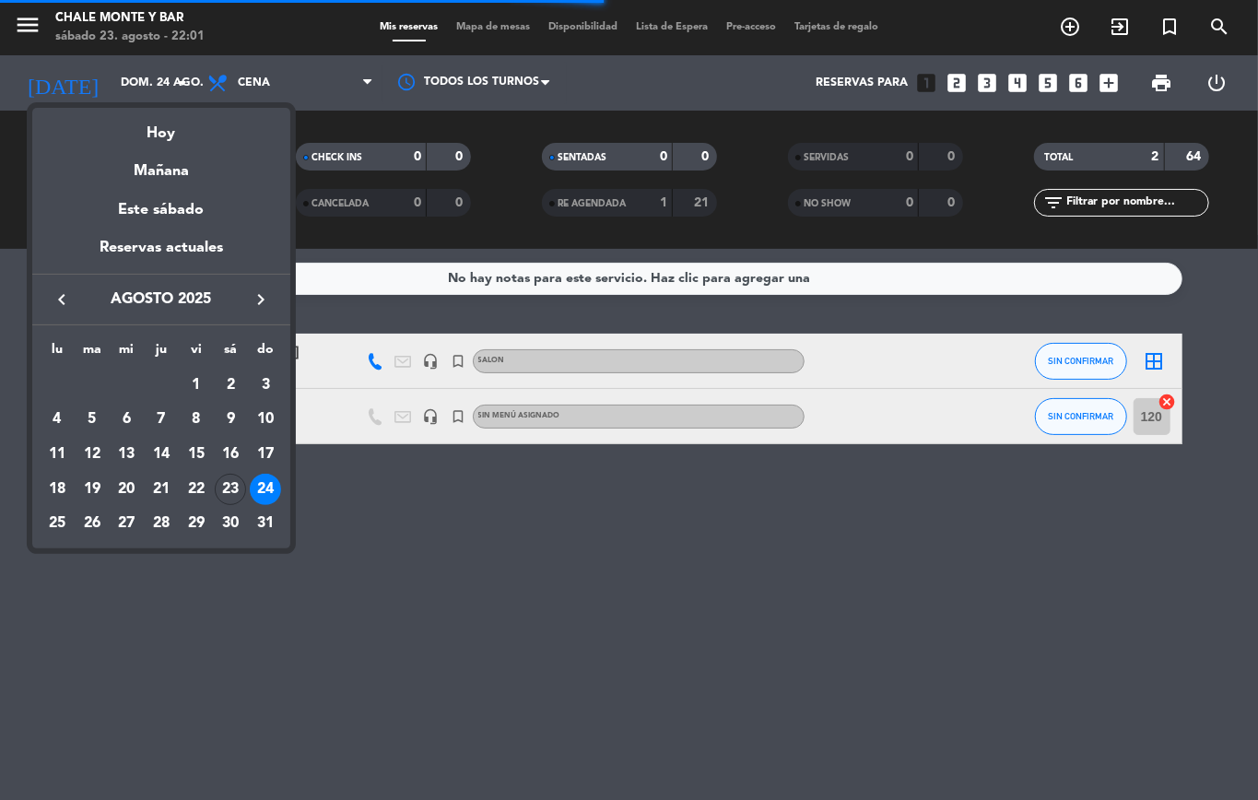
scroll to position [0, 0]
click at [230, 480] on div "23" at bounding box center [230, 489] width 31 height 31
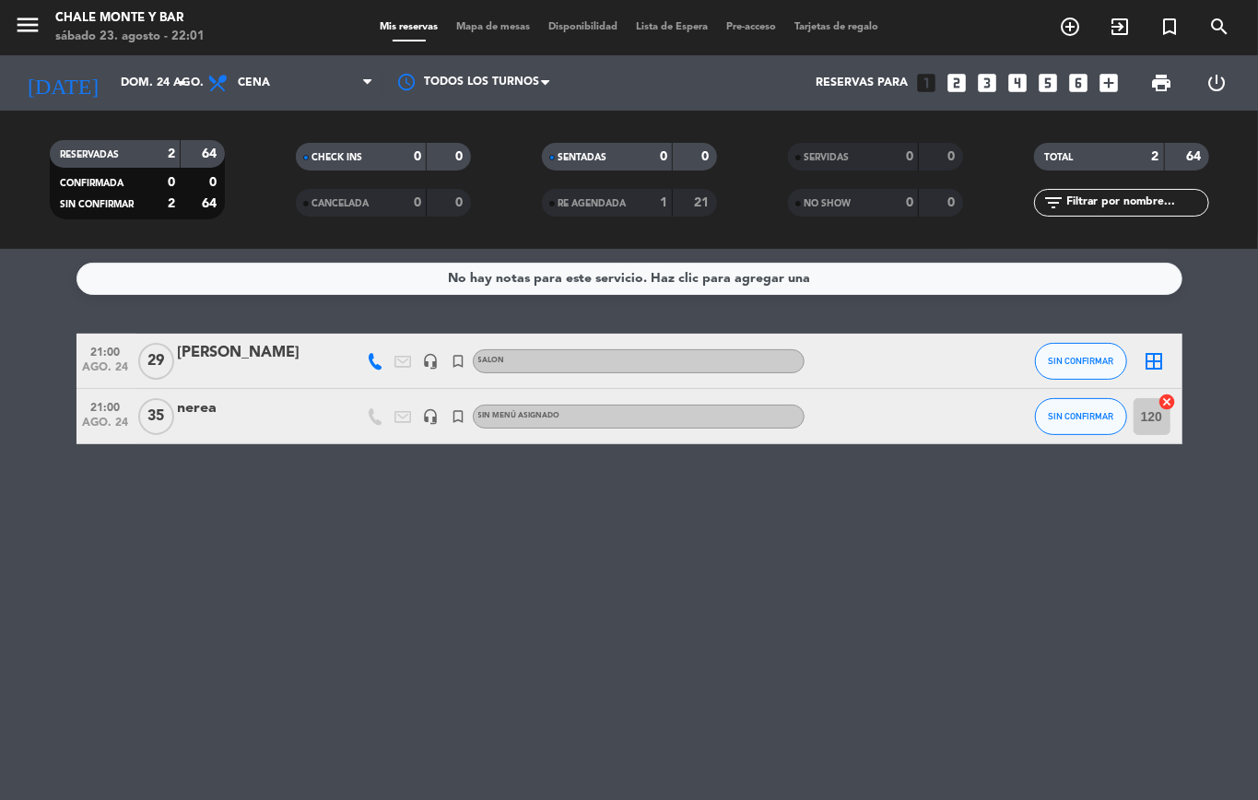
type input "sáb. 23 ago."
